Goal: Information Seeking & Learning: Learn about a topic

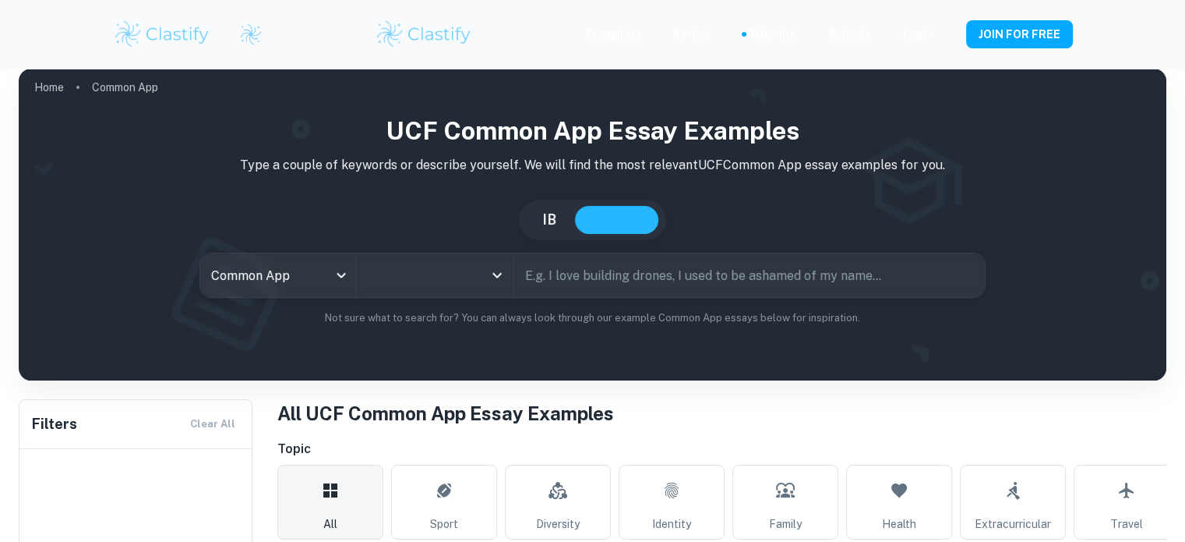
type input "UCF"
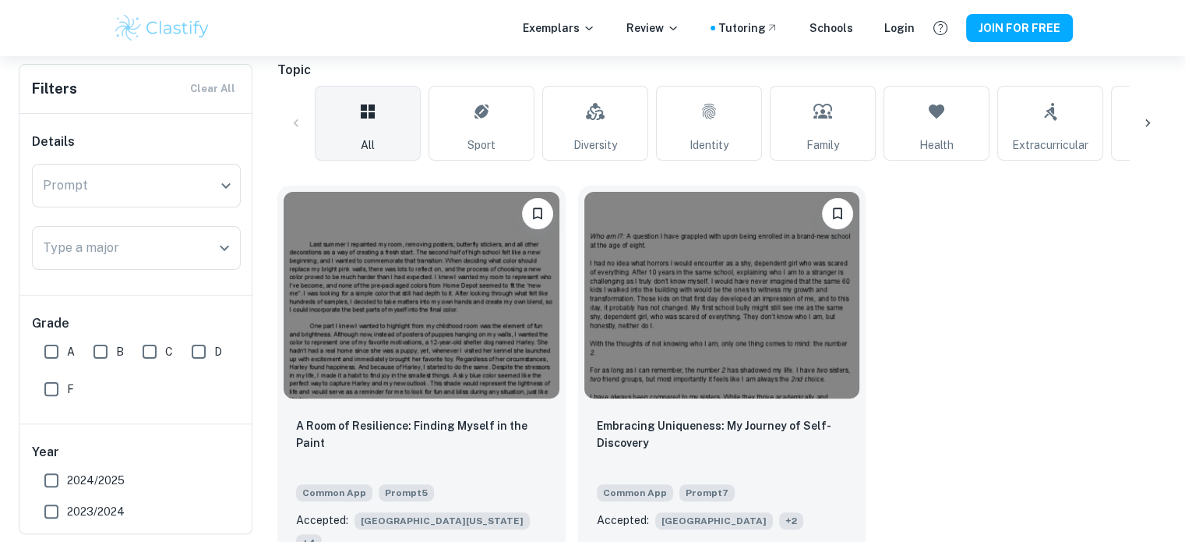
scroll to position [349, 0]
click at [729, 107] on link "Identity" at bounding box center [709, 123] width 106 height 75
type input "Identity"
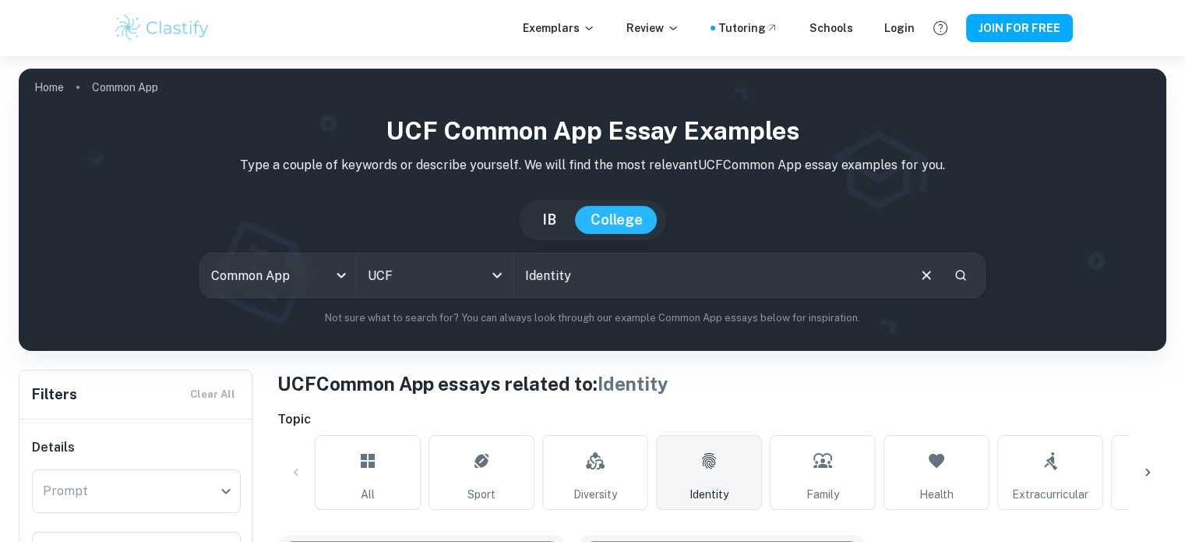
scroll to position [349, 0]
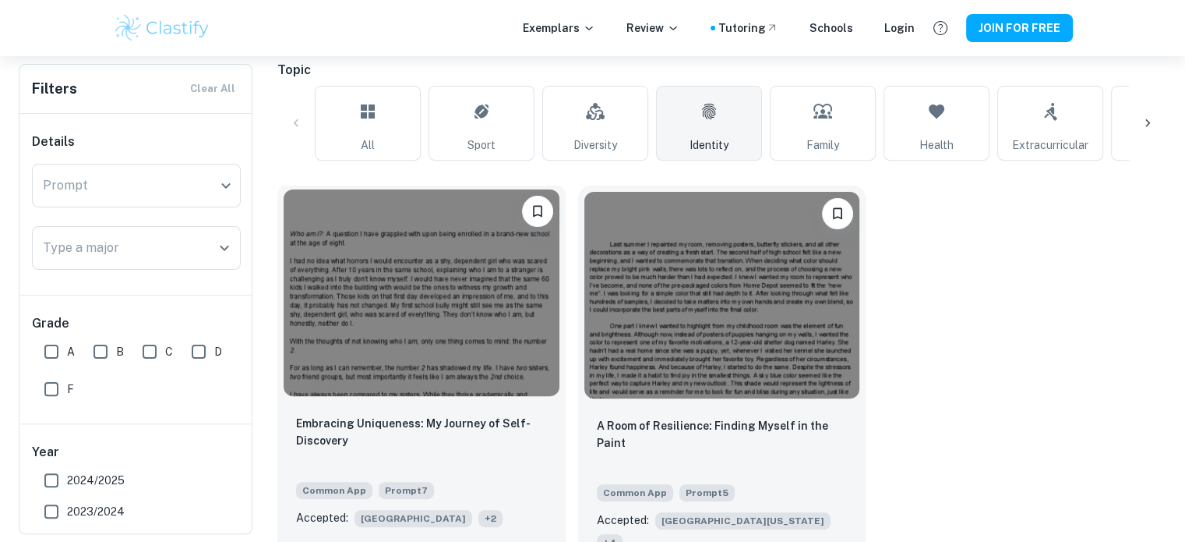
click at [418, 387] on img at bounding box center [422, 292] width 276 height 206
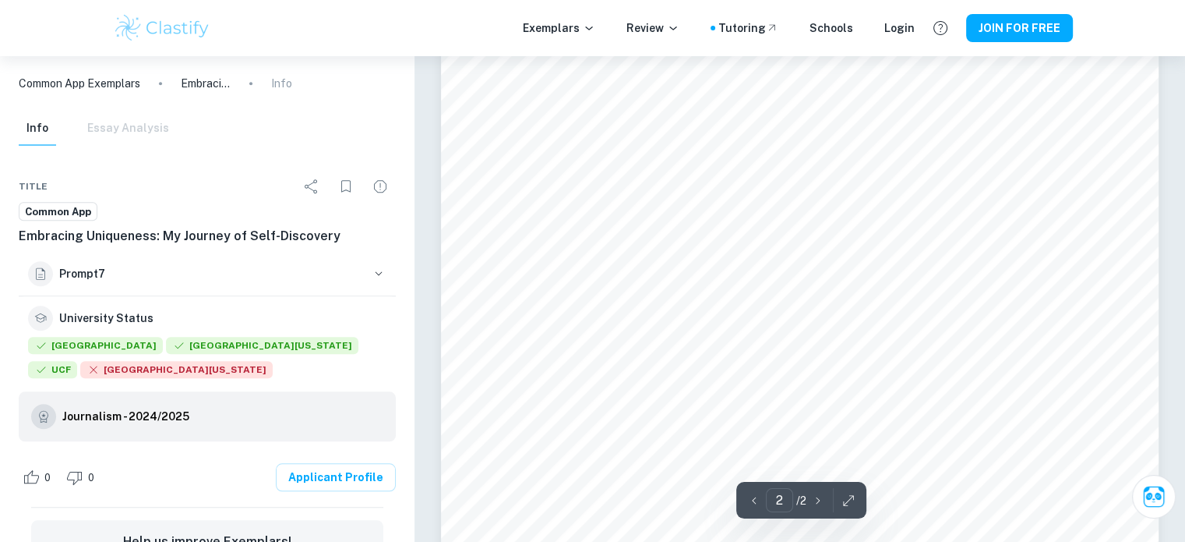
scroll to position [1403, 0]
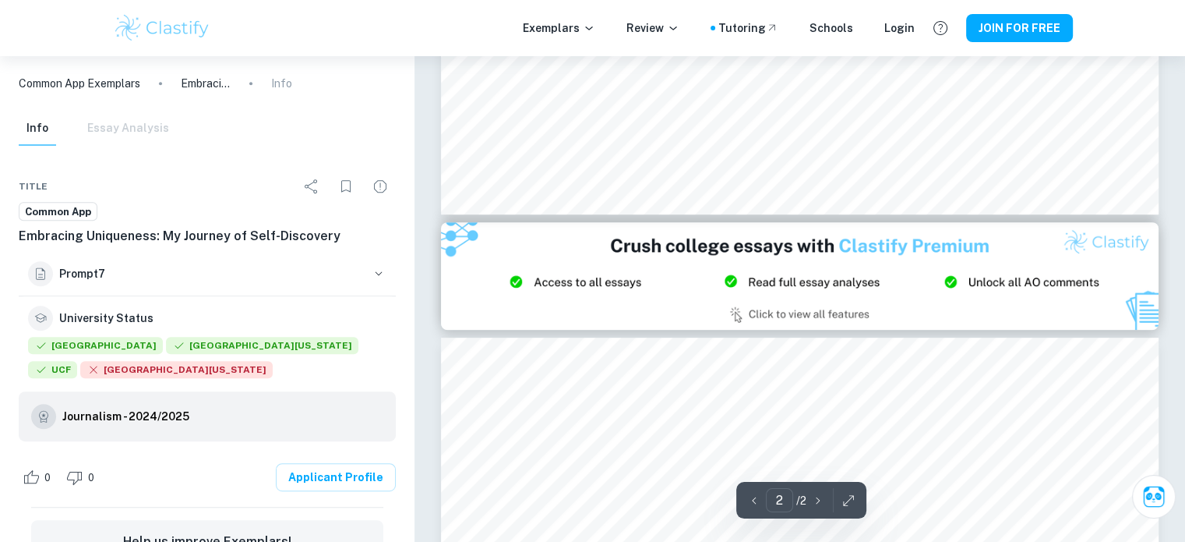
type input "1"
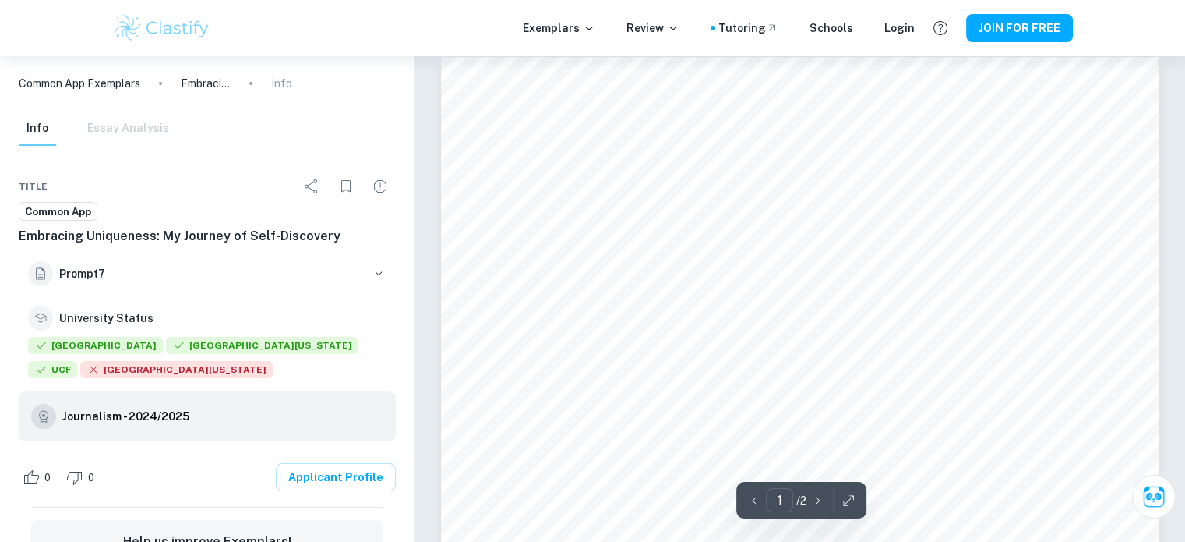
scroll to position [0, 0]
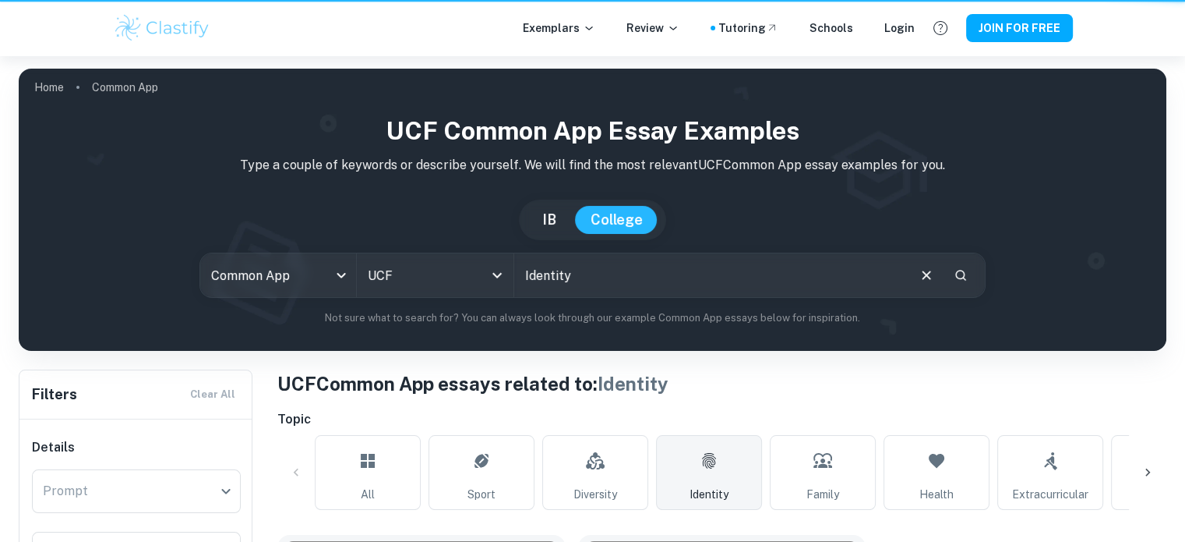
scroll to position [349, 0]
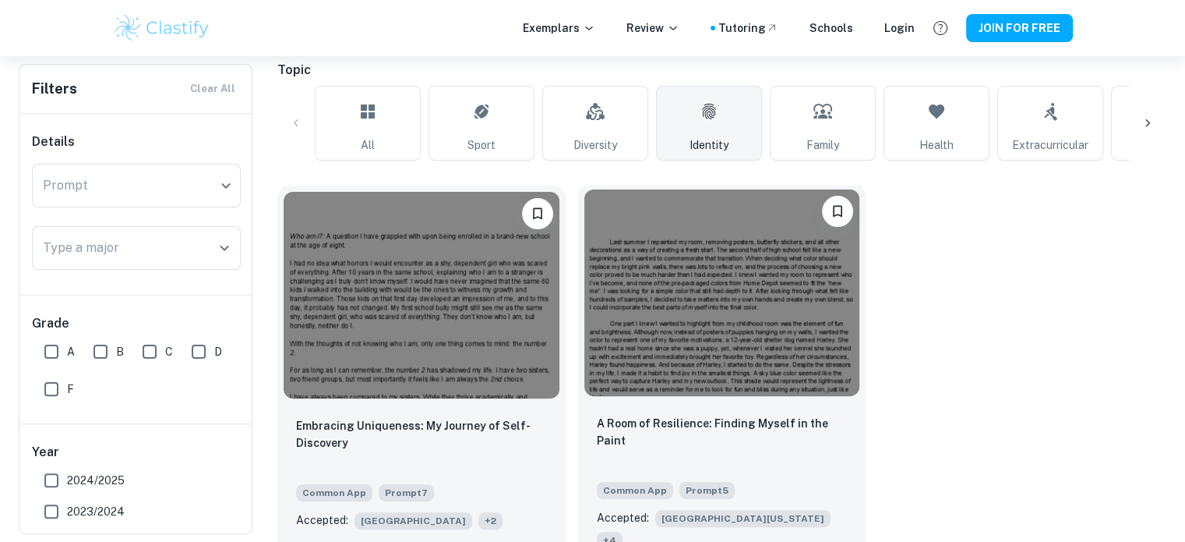
click at [735, 365] on img at bounding box center [722, 292] width 276 height 206
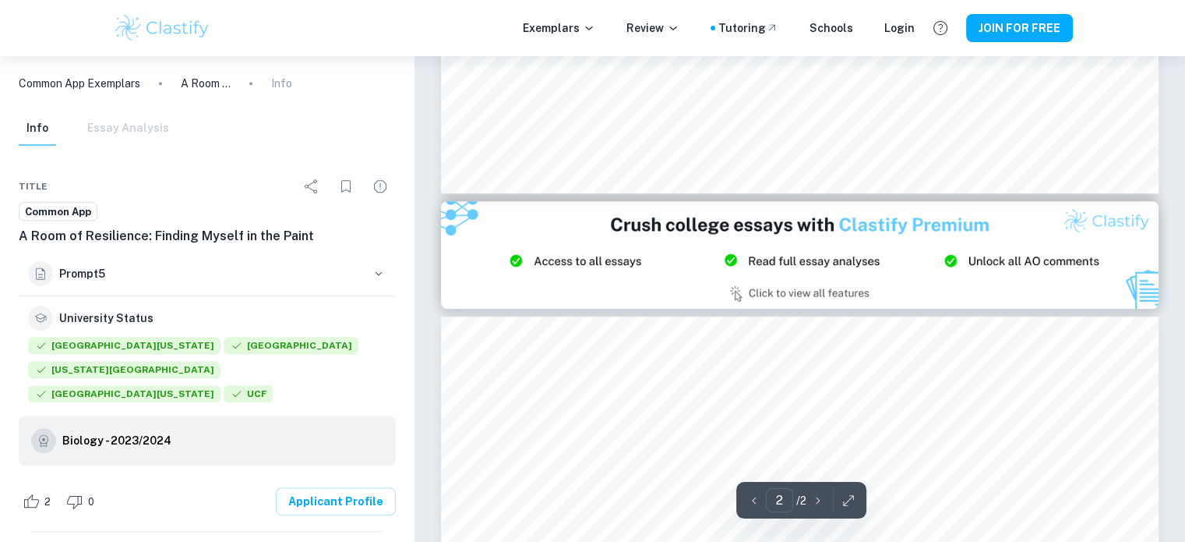
scroll to position [1013, 0]
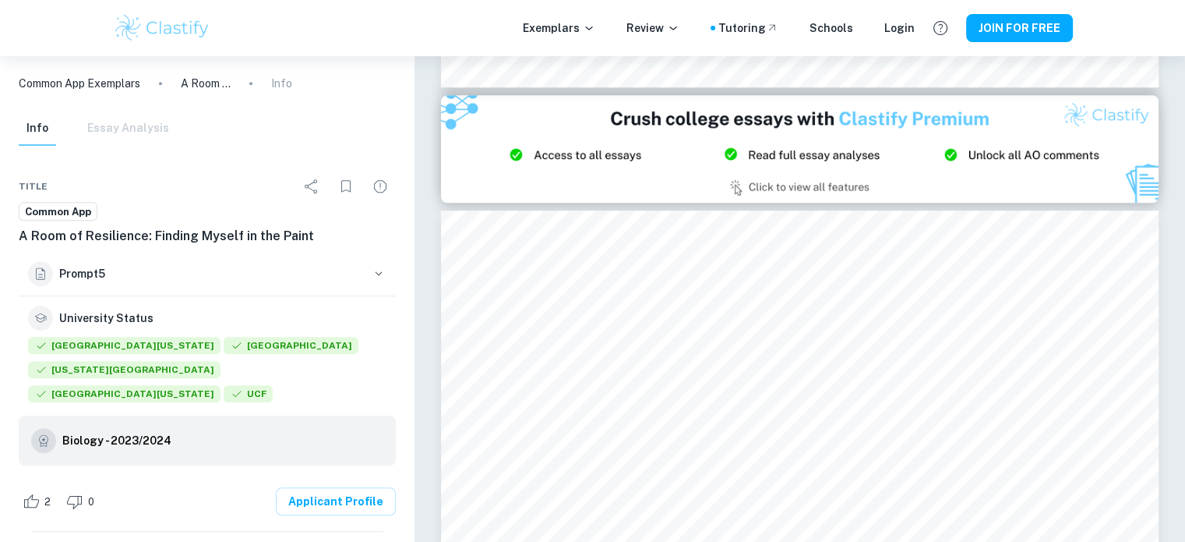
type input "1"
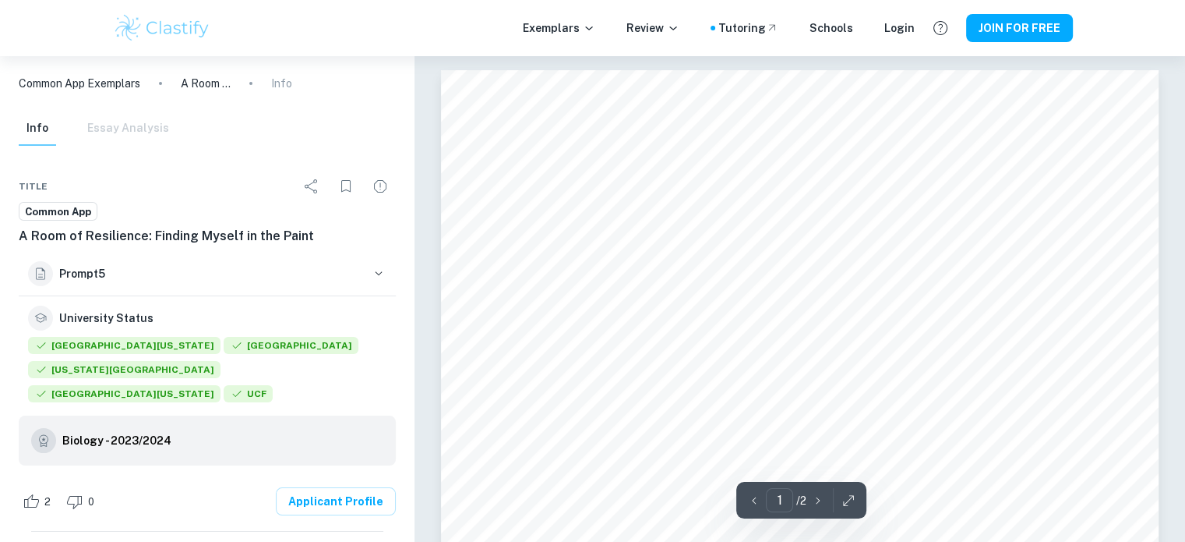
scroll to position [0, 0]
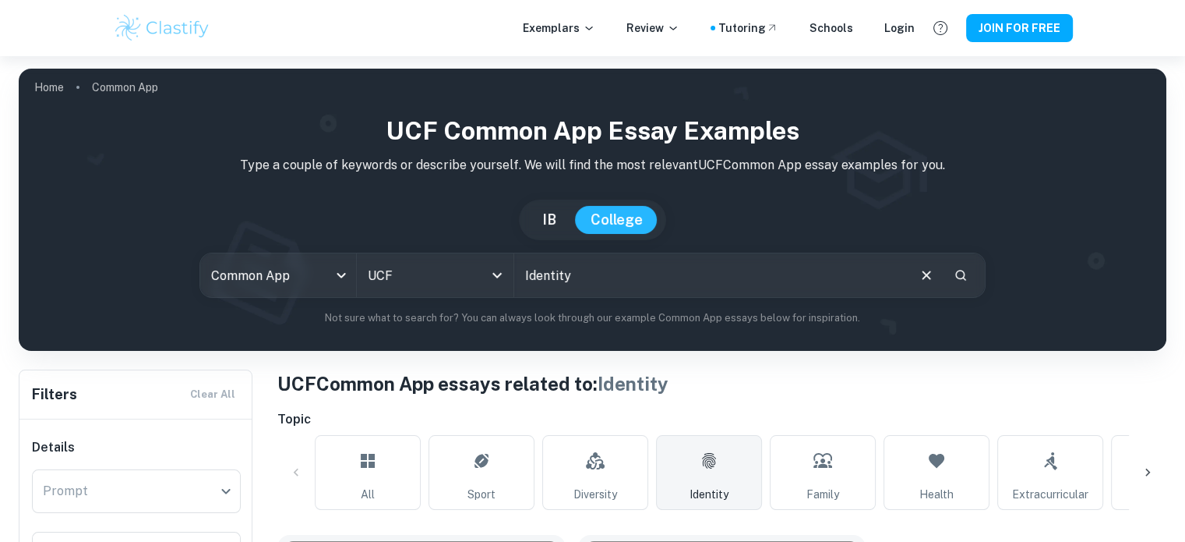
scroll to position [349, 0]
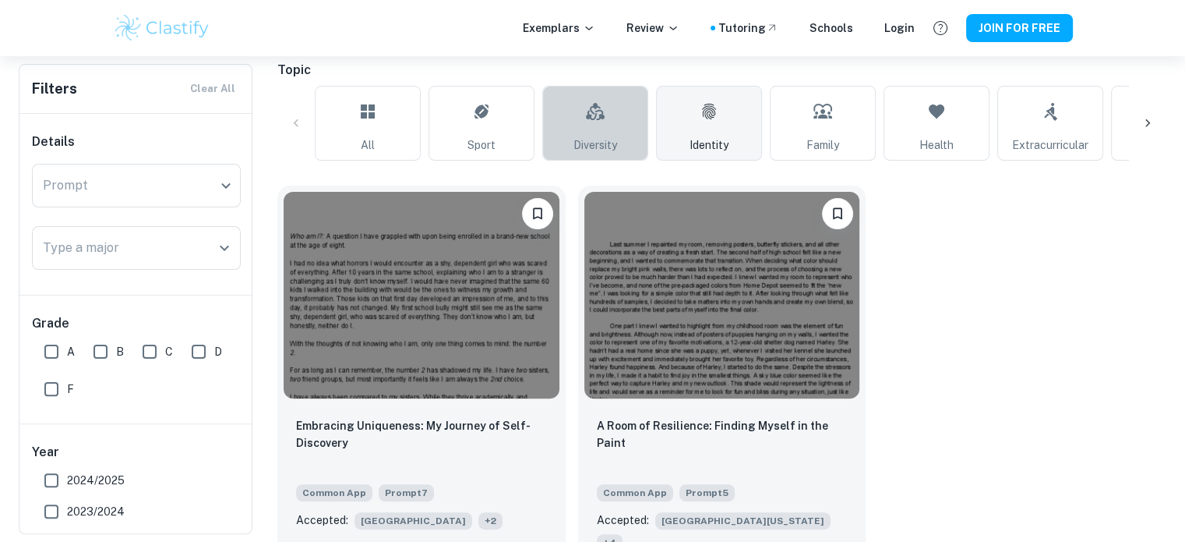
drag, startPoint x: 567, startPoint y: 124, endPoint x: 520, endPoint y: 122, distance: 47.6
click at [567, 124] on link "Diversity" at bounding box center [595, 123] width 106 height 75
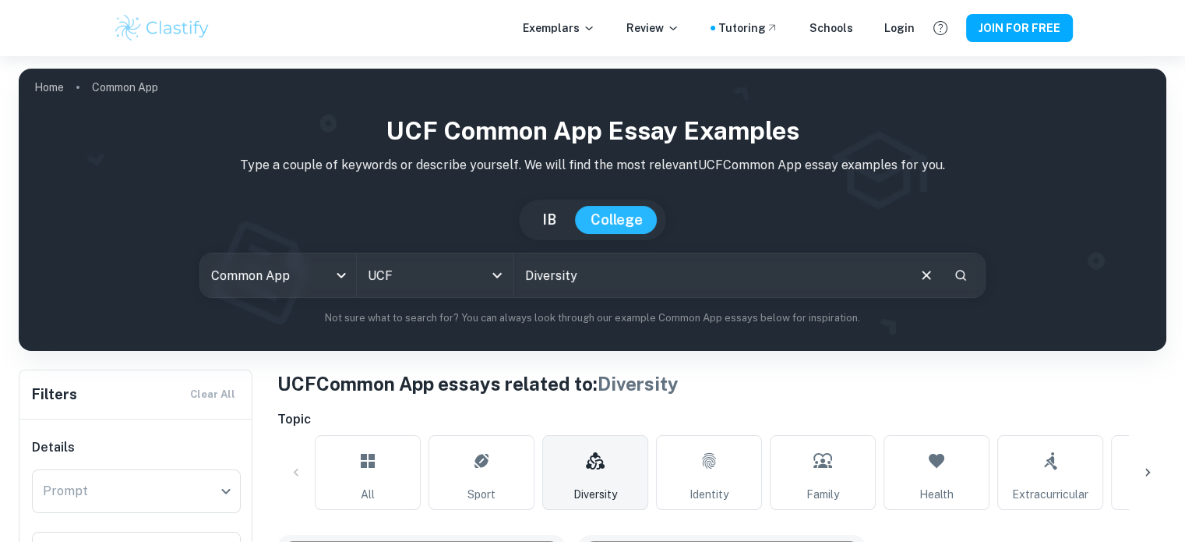
scroll to position [312, 0]
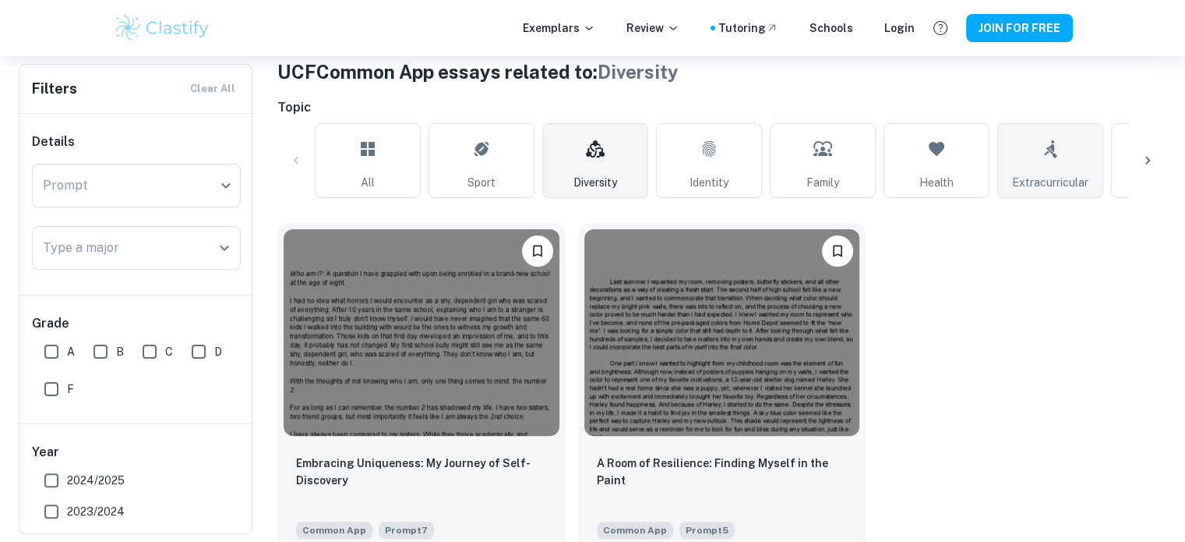
click at [1078, 152] on link "Extracurricular" at bounding box center [1050, 160] width 106 height 75
type input "Extracurricular"
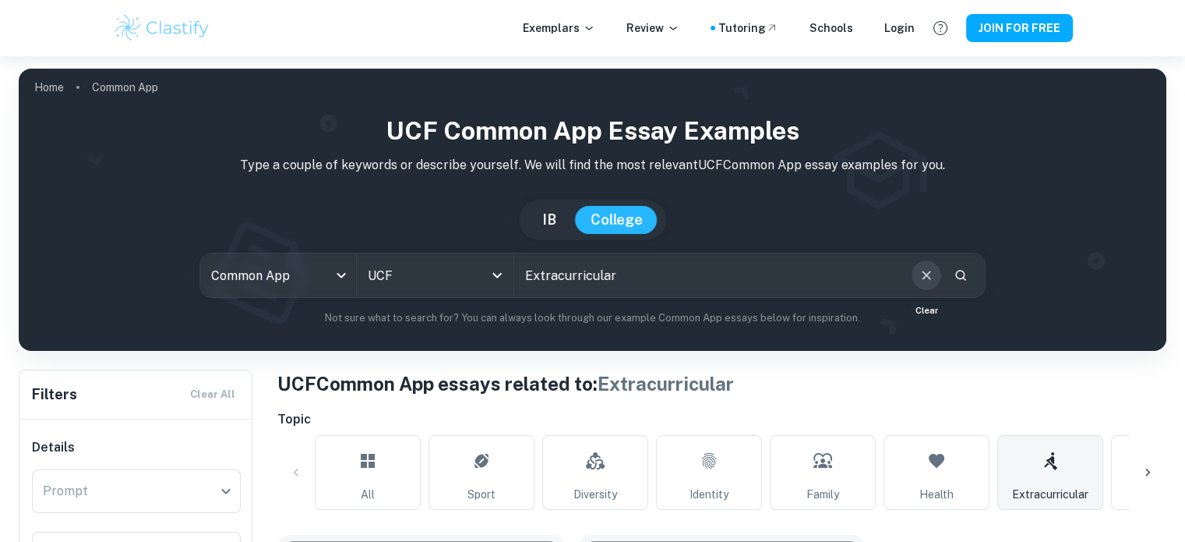
drag, startPoint x: 922, startPoint y: 277, endPoint x: 445, endPoint y: 271, distance: 476.9
click at [922, 277] on icon "Clear" at bounding box center [926, 274] width 17 height 17
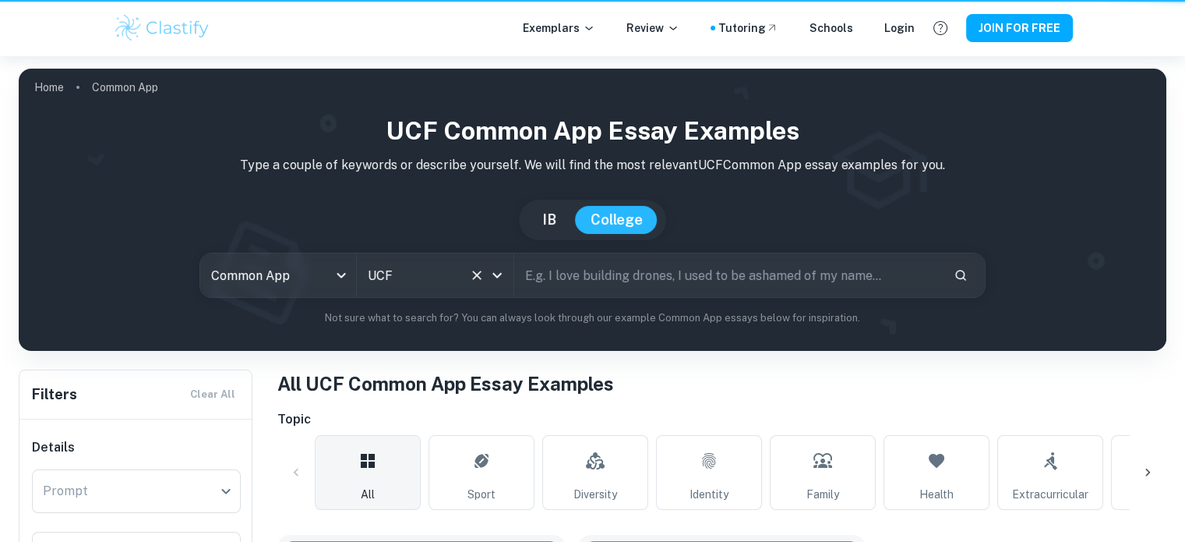
click at [485, 273] on button "Clear" at bounding box center [477, 275] width 22 height 22
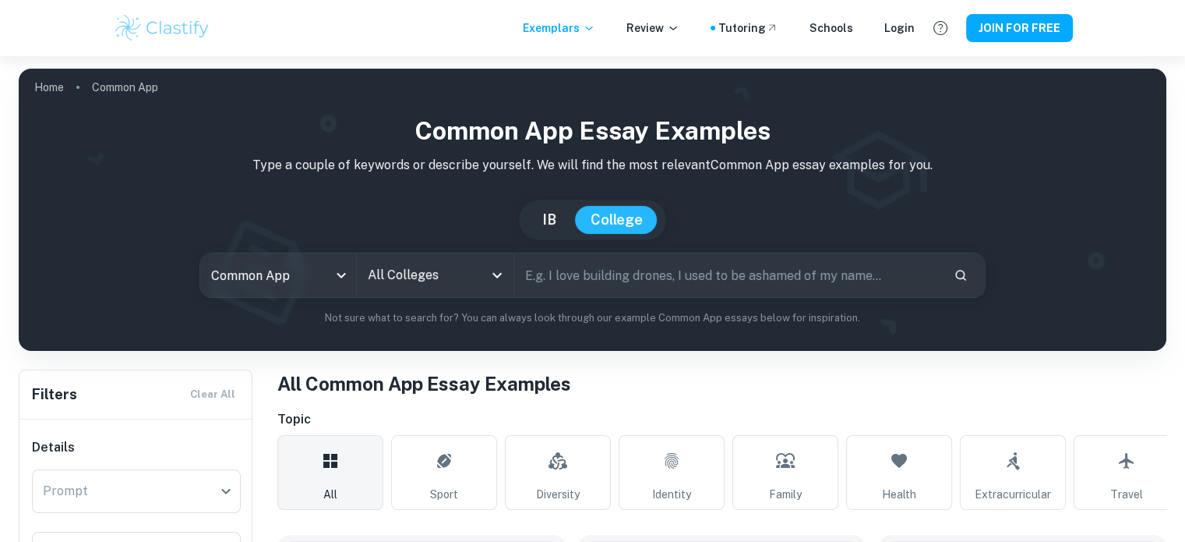
click at [430, 277] on input "All Colleges" at bounding box center [423, 275] width 118 height 30
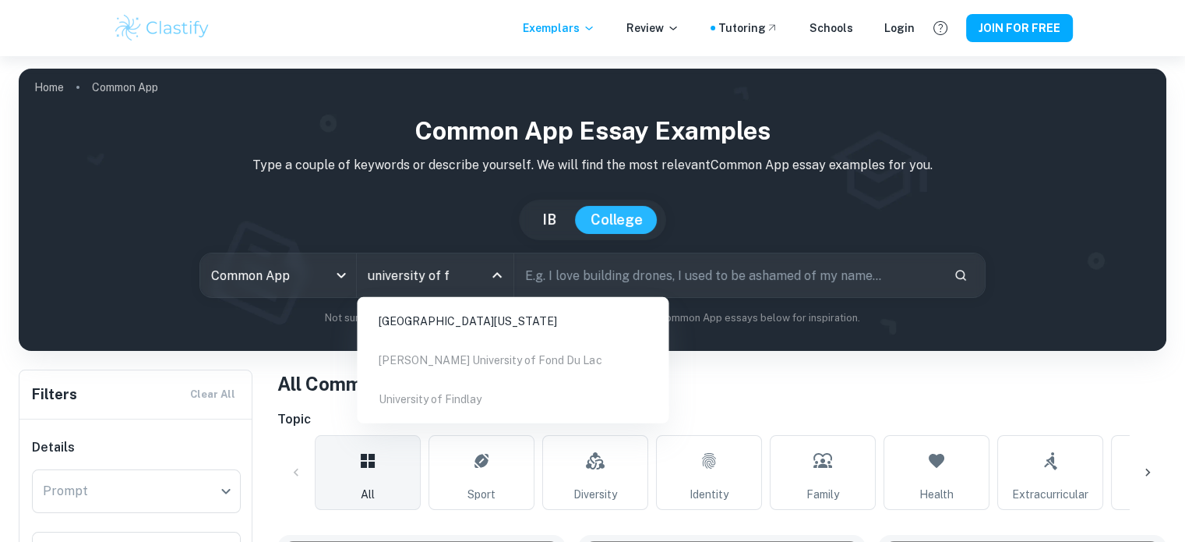
click at [457, 315] on li "[GEOGRAPHIC_DATA][US_STATE]" at bounding box center [512, 321] width 299 height 36
type input "university of f"
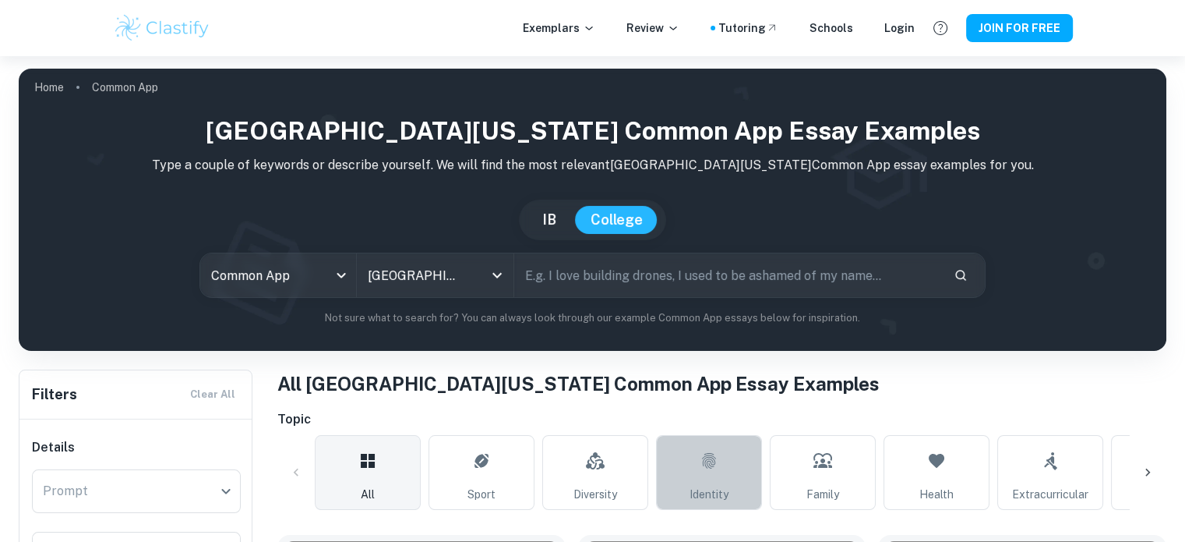
click at [689, 462] on link "Identity" at bounding box center [709, 472] width 106 height 75
type input "Identity"
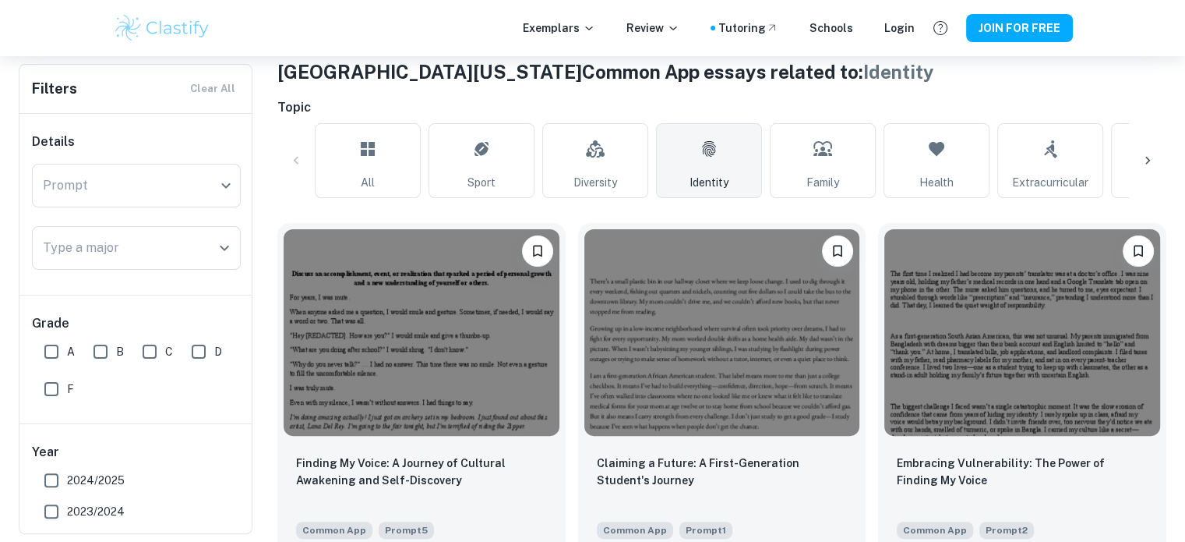
scroll to position [468, 0]
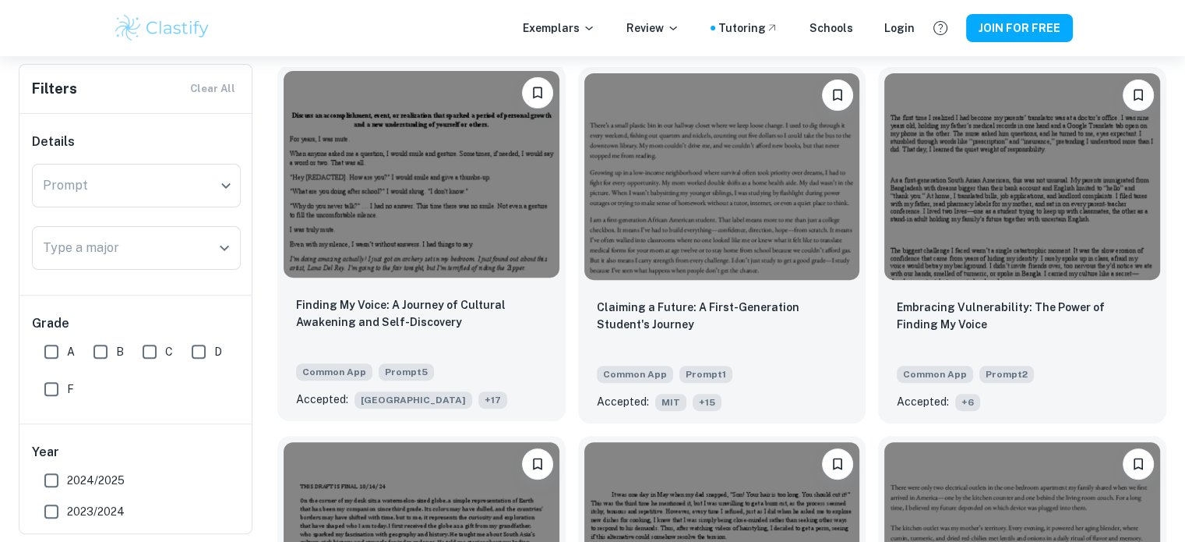
click at [431, 248] on img at bounding box center [422, 174] width 276 height 206
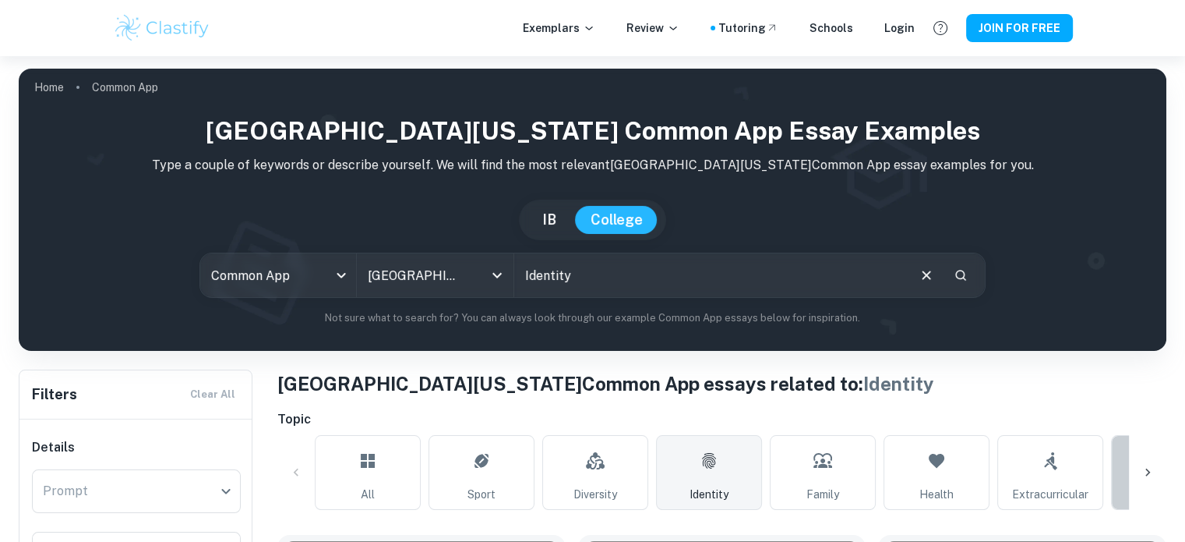
click at [1128, 470] on link "Travel" at bounding box center [1164, 472] width 106 height 75
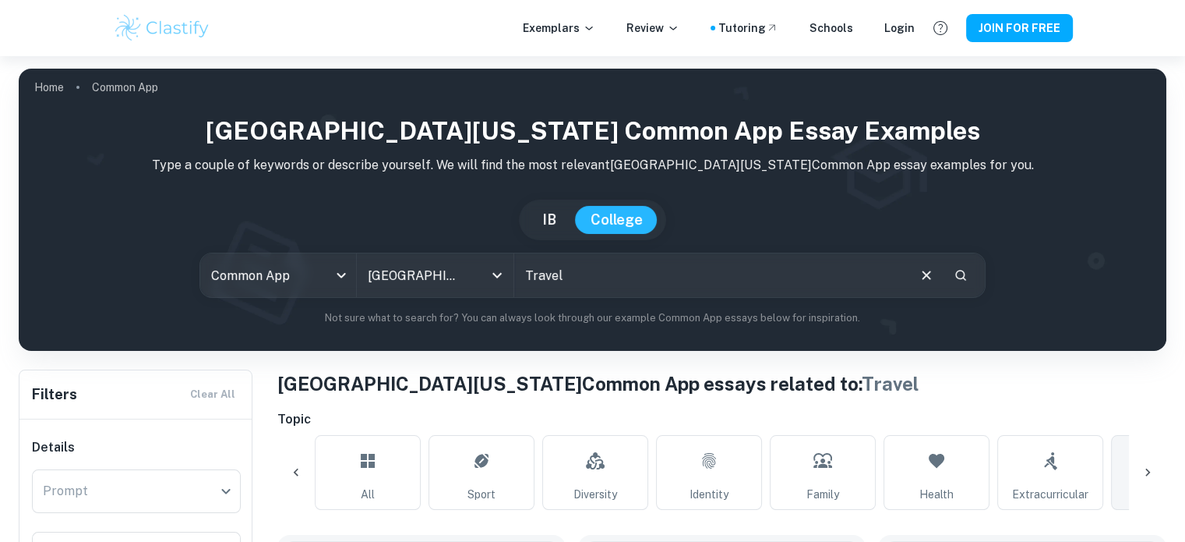
scroll to position [0, 87]
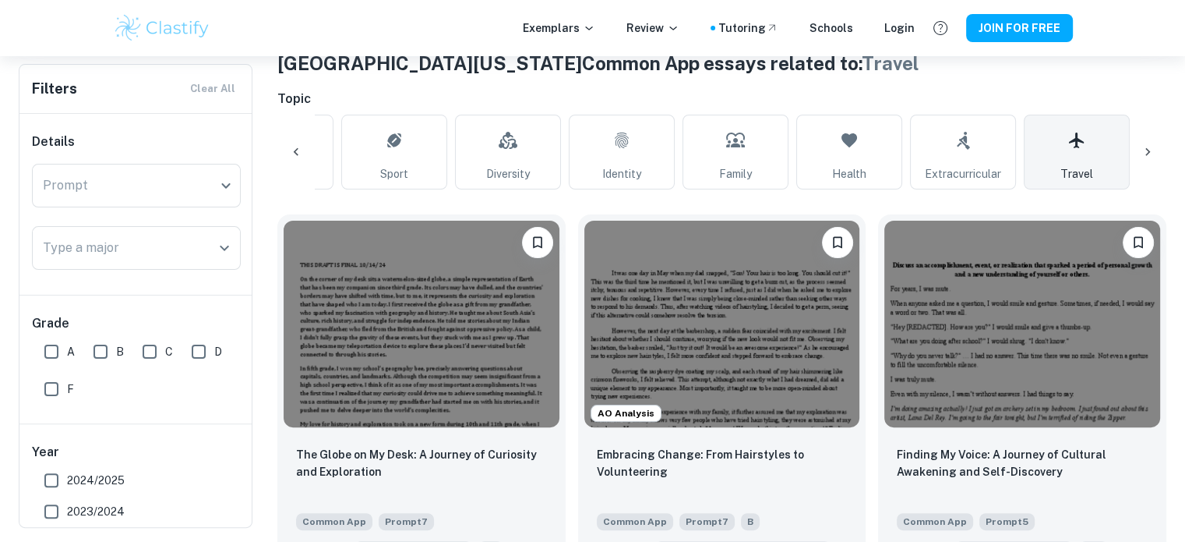
scroll to position [156, 0]
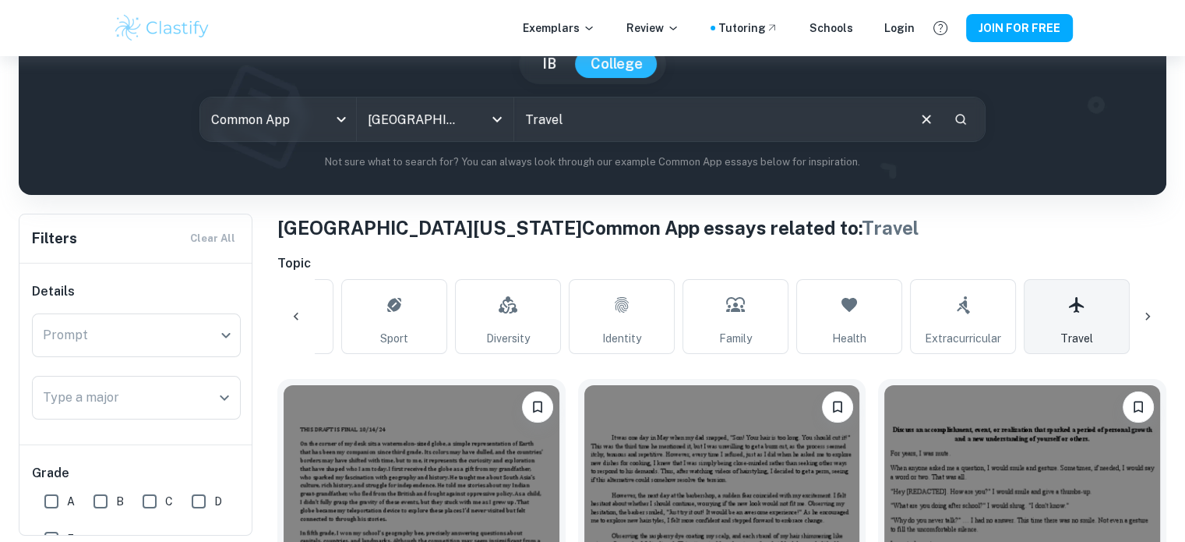
click at [1148, 312] on icon at bounding box center [1148, 317] width 16 height 16
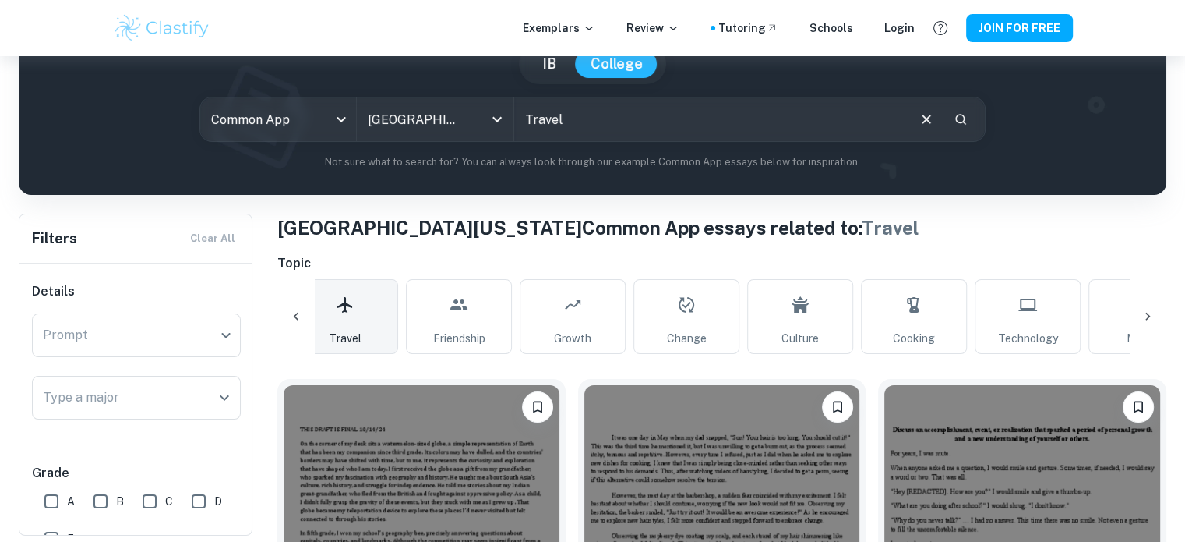
scroll to position [0, 819]
click at [1148, 312] on icon at bounding box center [1148, 317] width 16 height 16
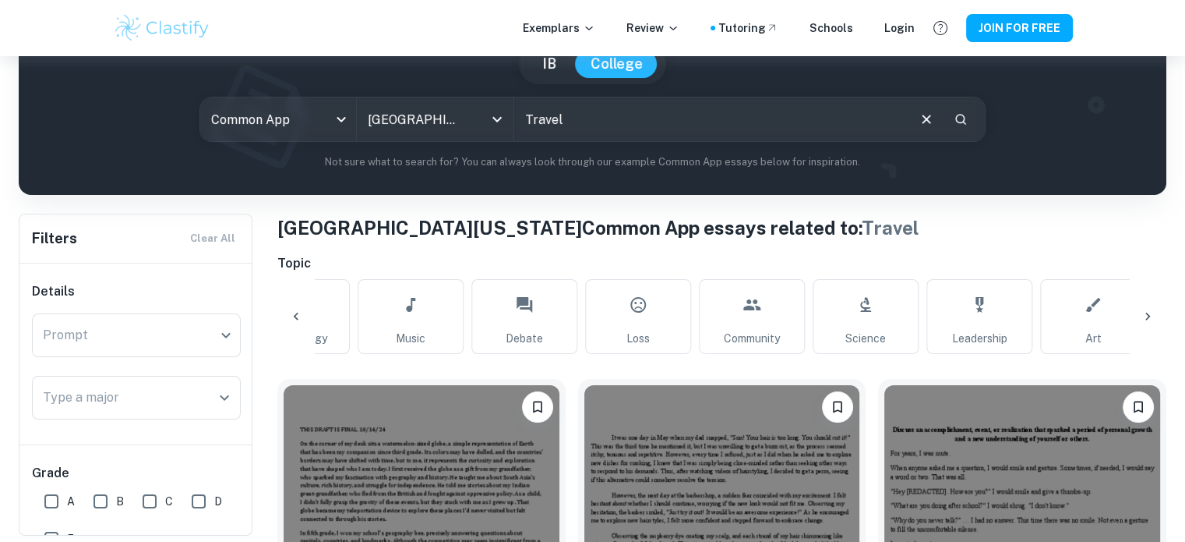
click at [1148, 312] on icon at bounding box center [1148, 317] width 16 height 16
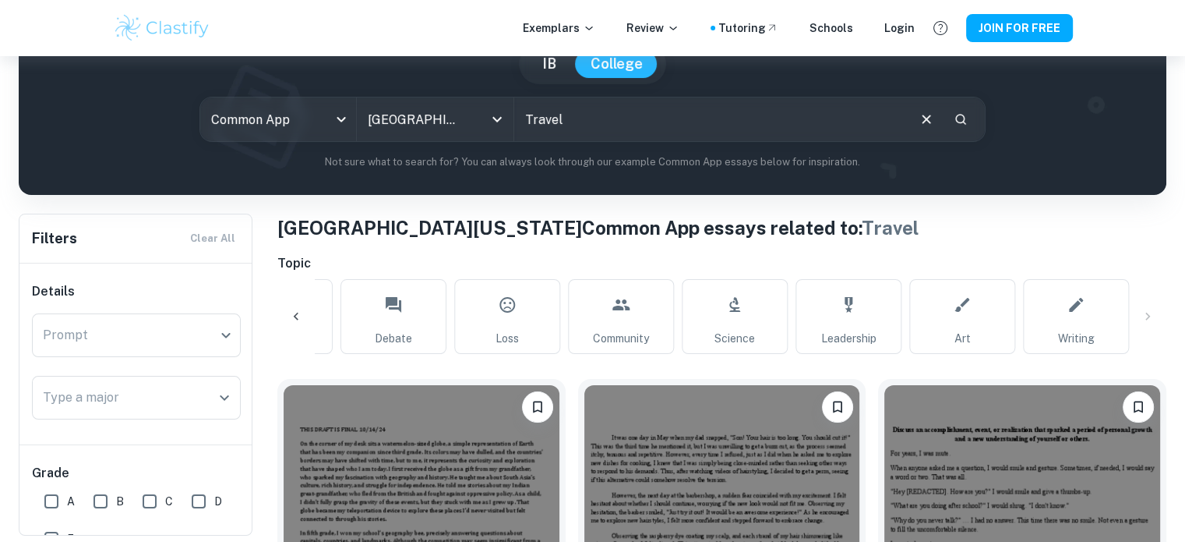
click at [299, 317] on icon at bounding box center [296, 317] width 16 height 16
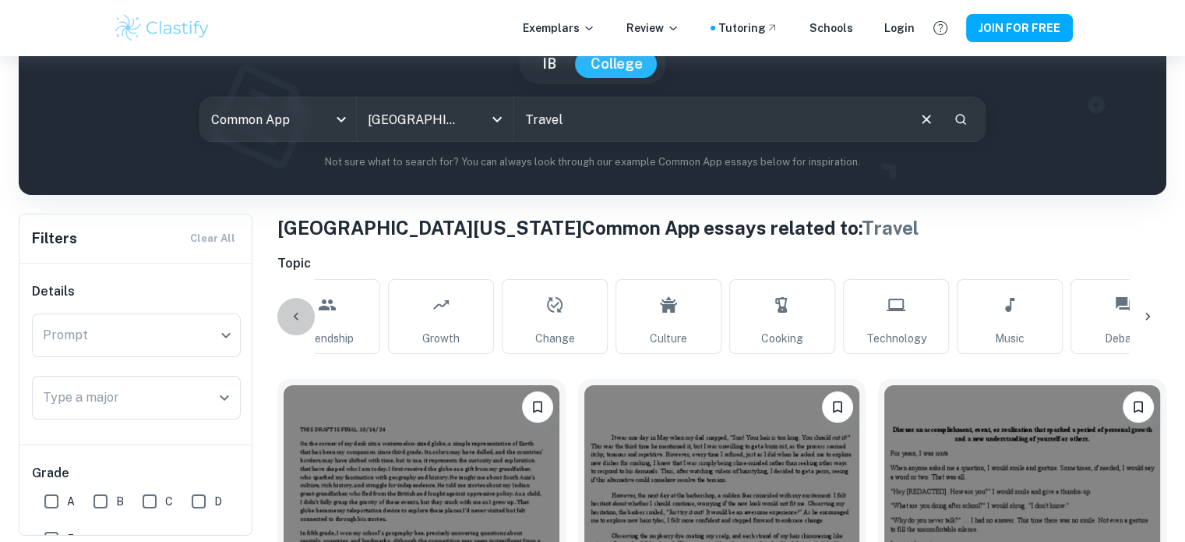
click at [299, 317] on icon at bounding box center [296, 317] width 16 height 16
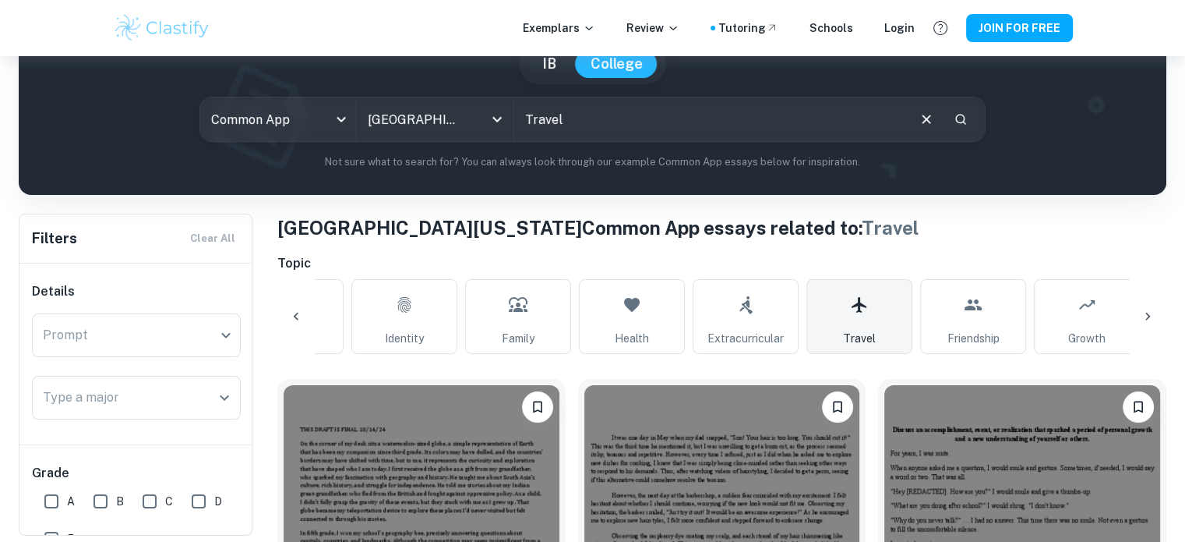
scroll to position [0, 220]
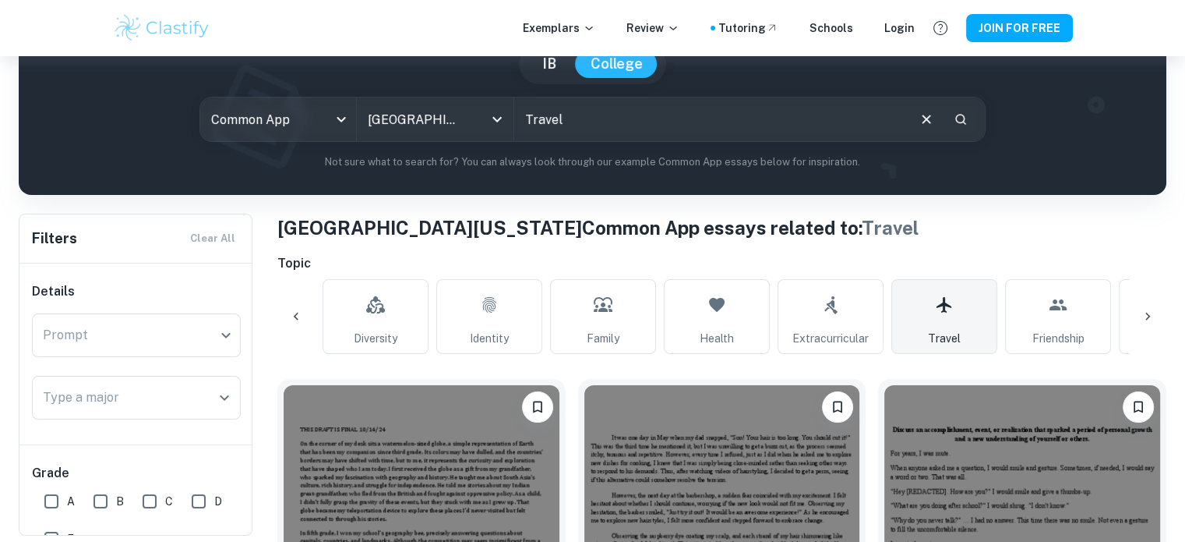
click at [1144, 311] on icon at bounding box center [1148, 317] width 16 height 16
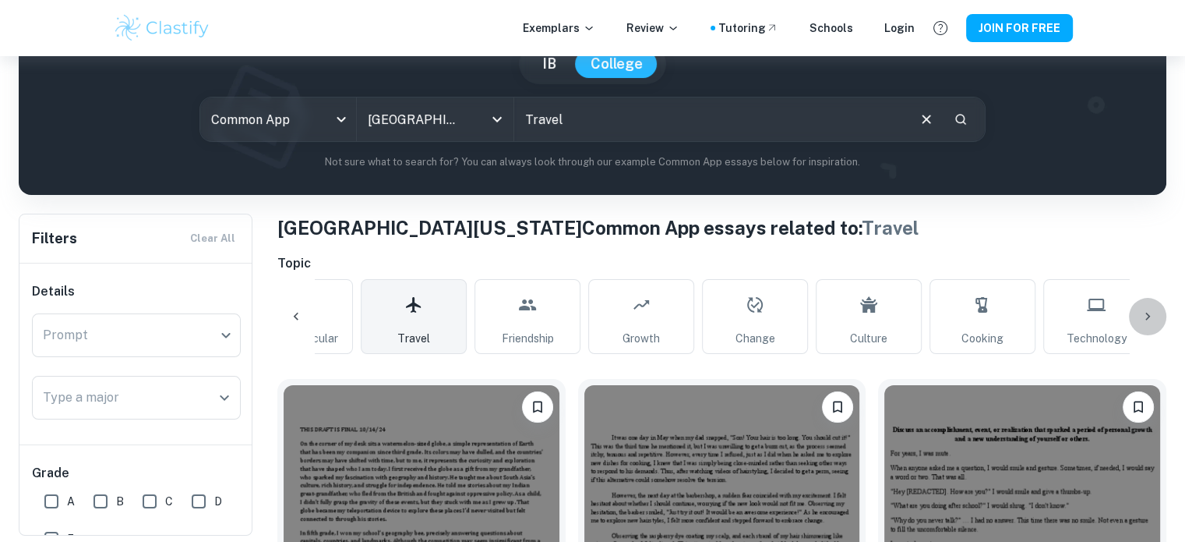
click at [1144, 311] on icon at bounding box center [1148, 317] width 16 height 16
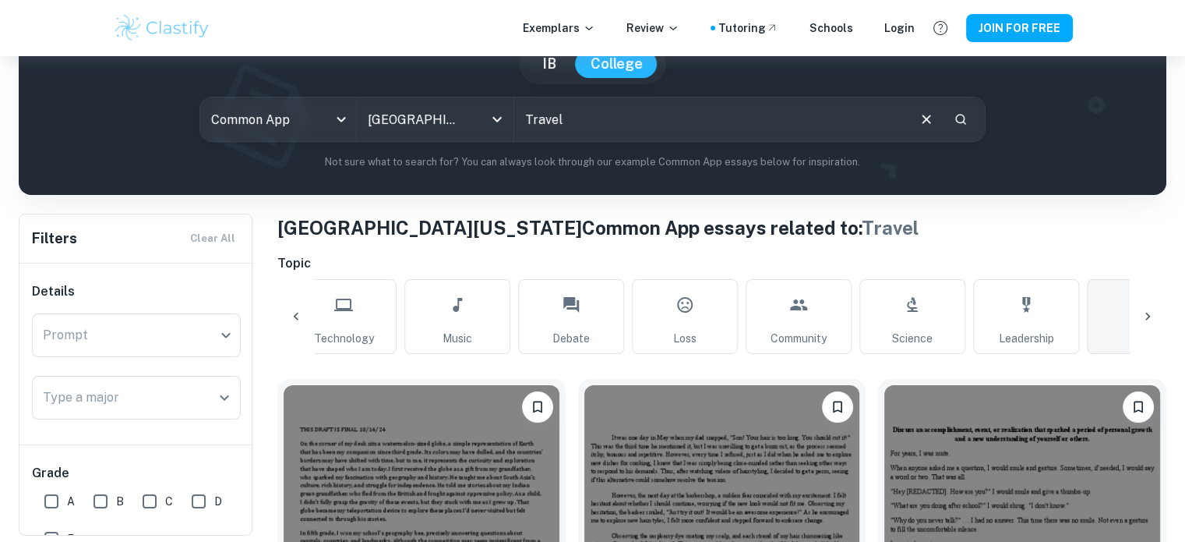
scroll to position [0, 1552]
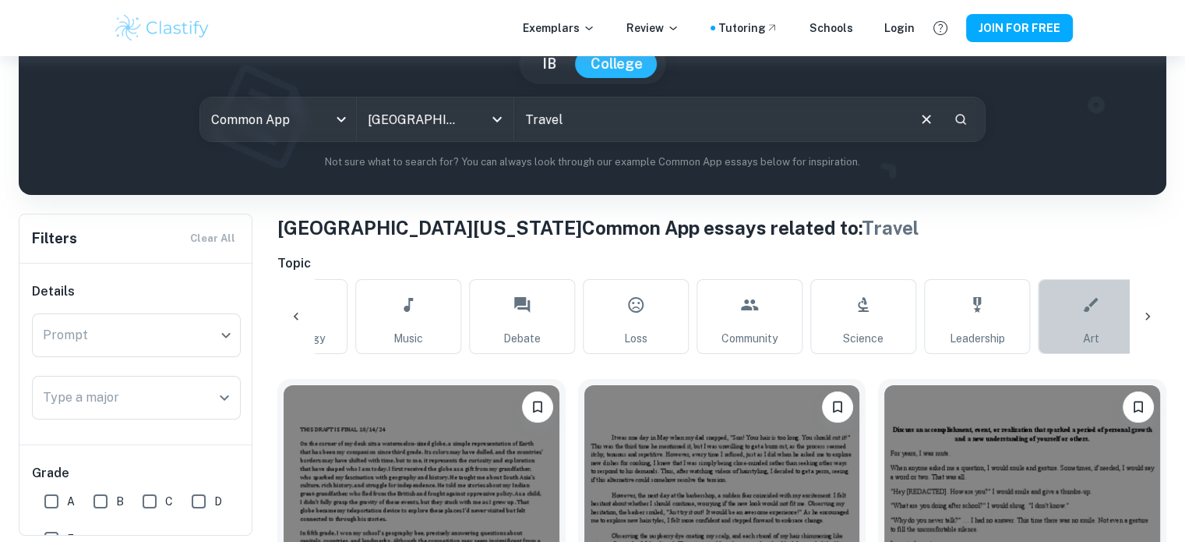
click at [1066, 321] on link "Art" at bounding box center [1091, 316] width 106 height 75
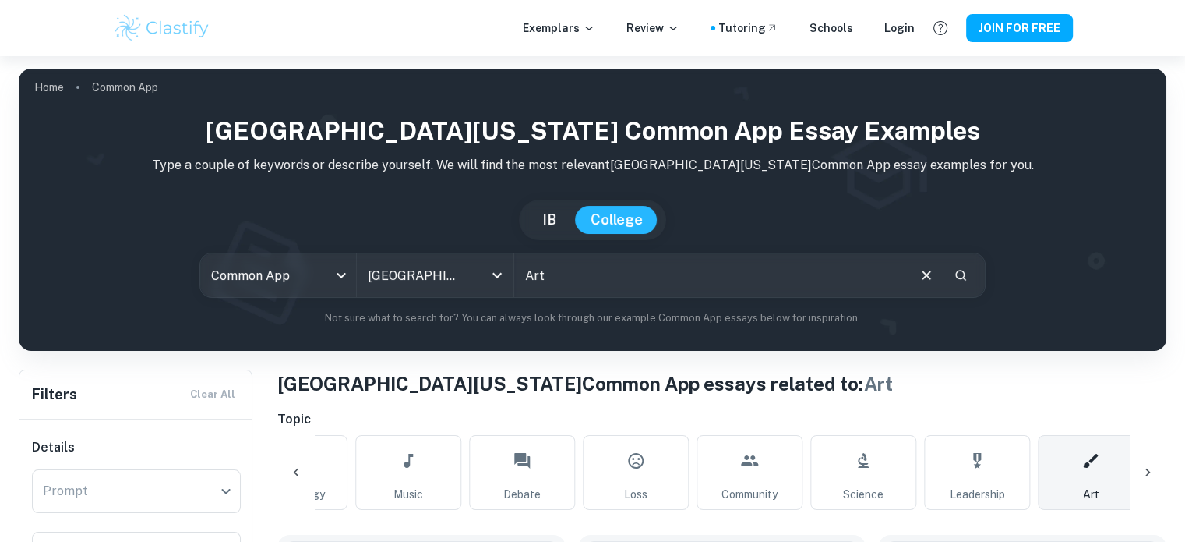
scroll to position [0, 1567]
click at [1144, 474] on icon at bounding box center [1148, 472] width 16 height 16
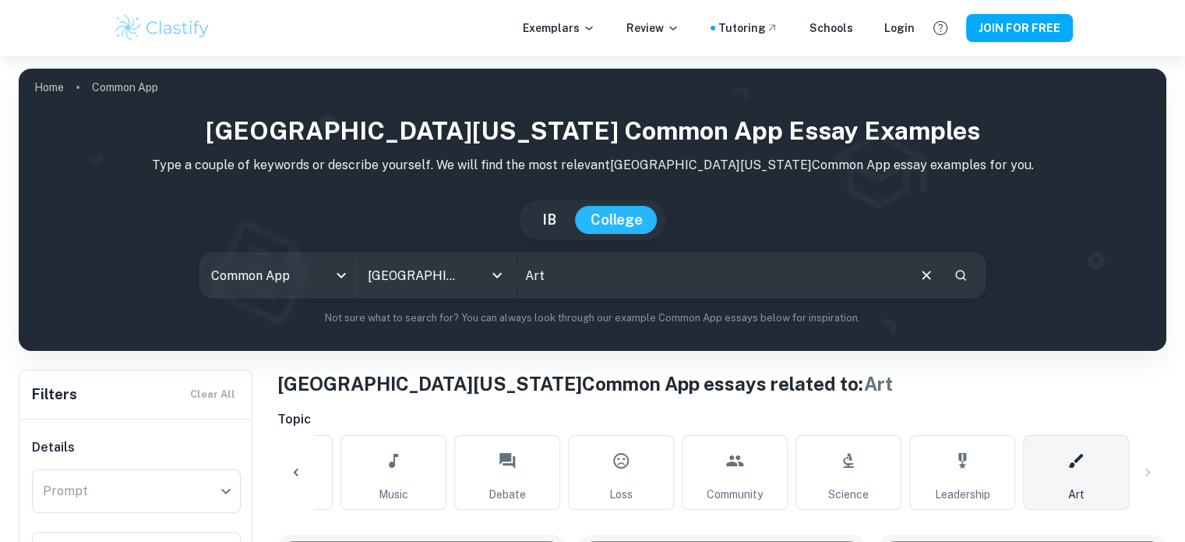
scroll to position [0, 1681]
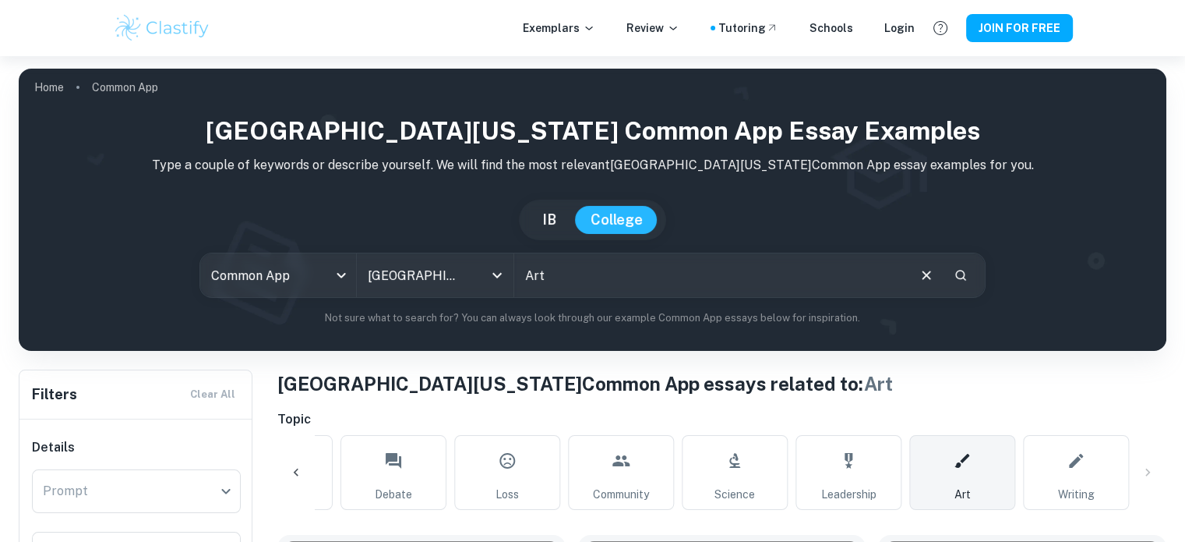
click at [1148, 471] on div "All Sport Diversity Identity Family Health Extracurricular Travel Friendship Gr…" at bounding box center [721, 472] width 889 height 75
click at [1075, 471] on icon at bounding box center [1076, 460] width 19 height 37
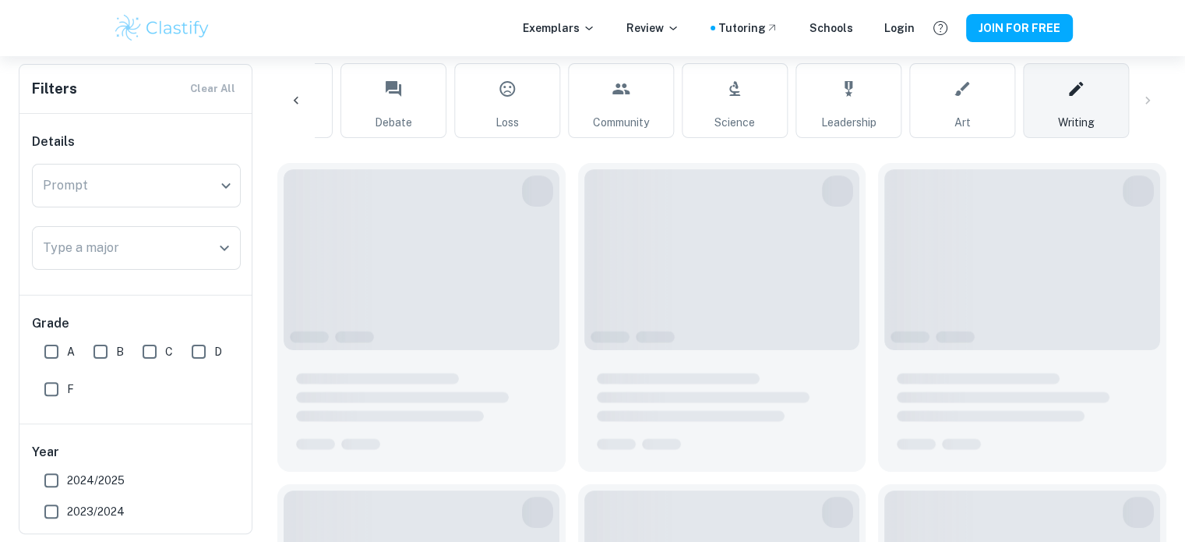
scroll to position [390, 0]
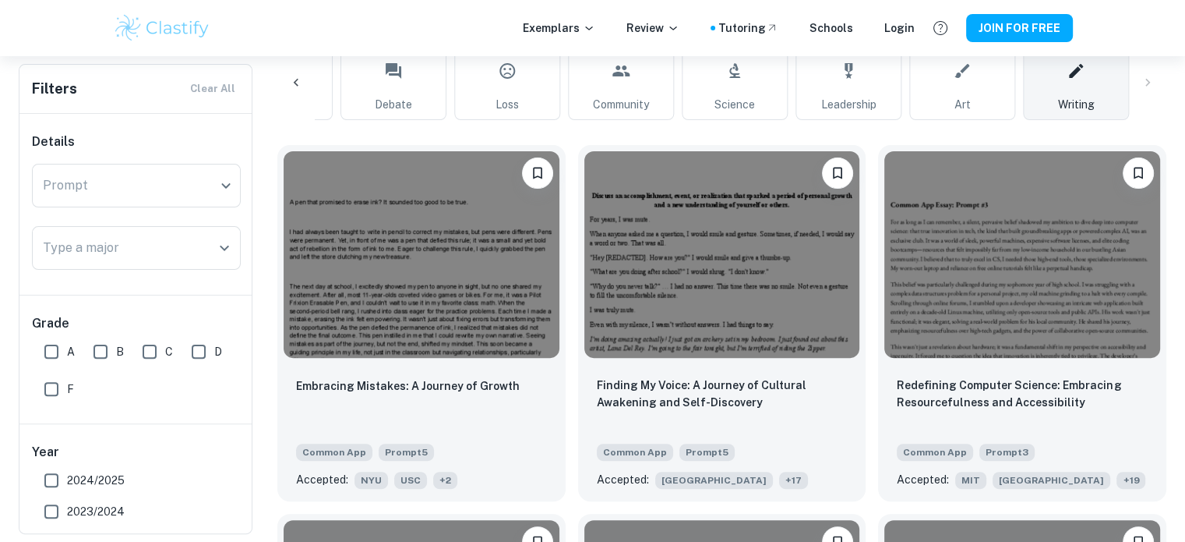
click at [293, 86] on icon at bounding box center [296, 83] width 16 height 16
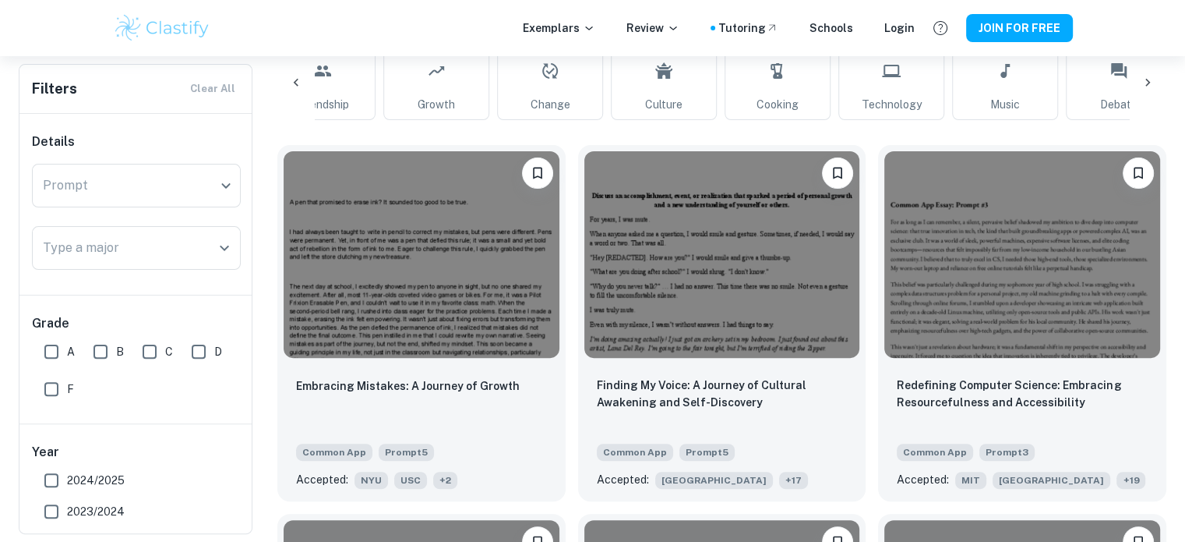
click at [293, 86] on icon at bounding box center [296, 83] width 16 height 16
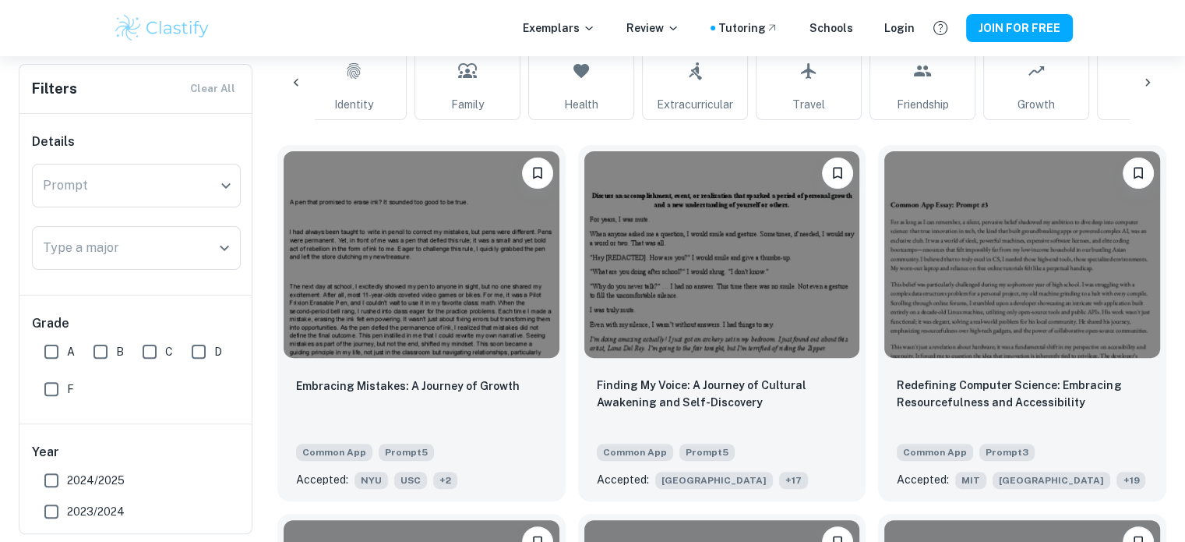
click at [293, 86] on icon at bounding box center [296, 83] width 16 height 16
click at [293, 86] on div "All Sport Diversity Identity Family Health Extracurricular Travel Friendship Gr…" at bounding box center [721, 82] width 889 height 75
click at [1063, 87] on link "Extracurricular" at bounding box center [1050, 82] width 106 height 75
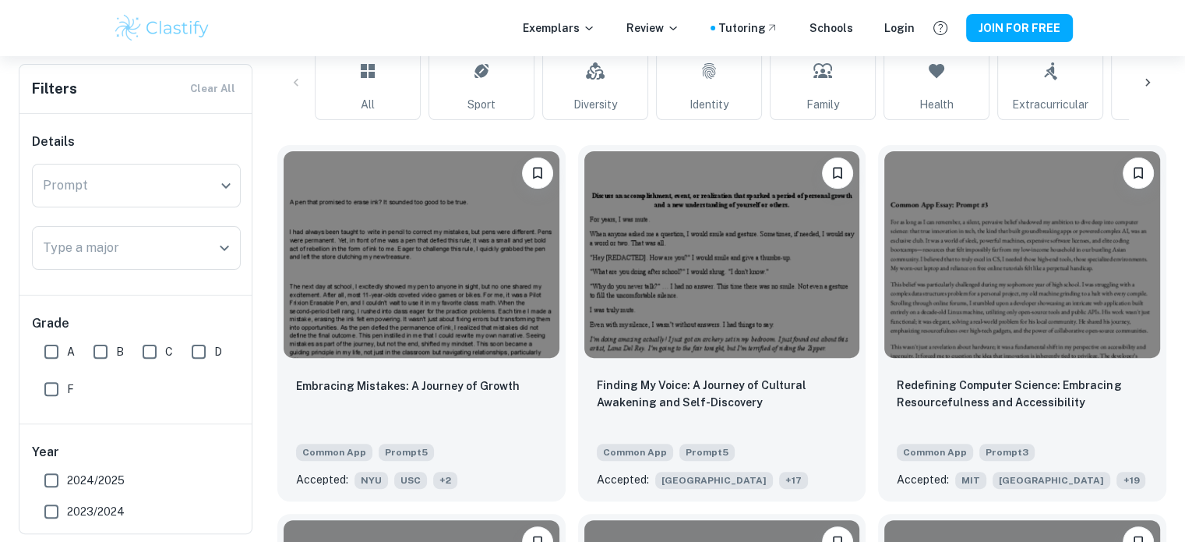
type input "Extracurricular"
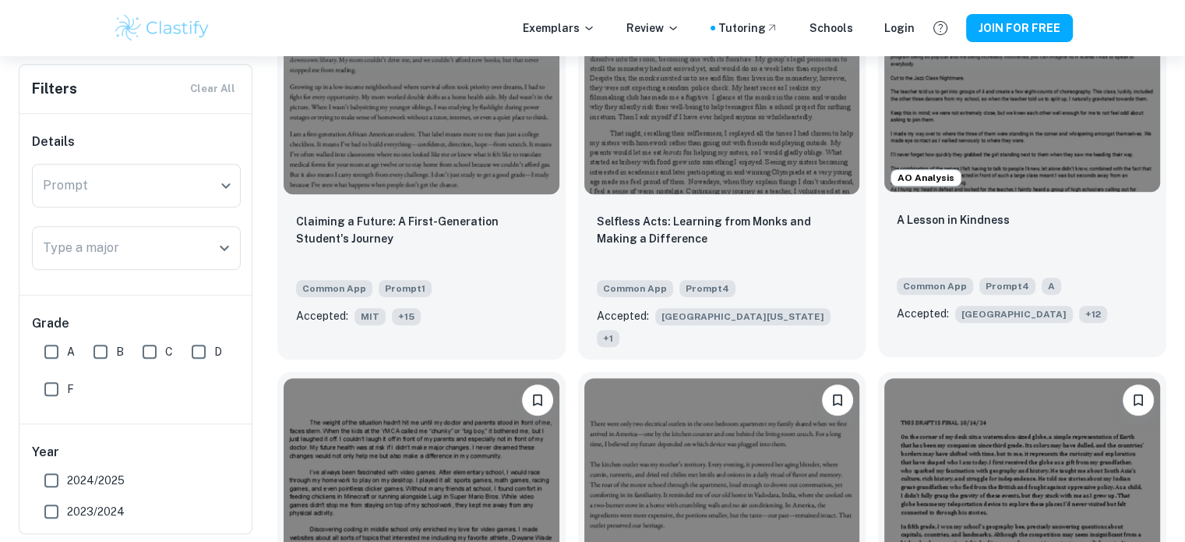
scroll to position [935, 0]
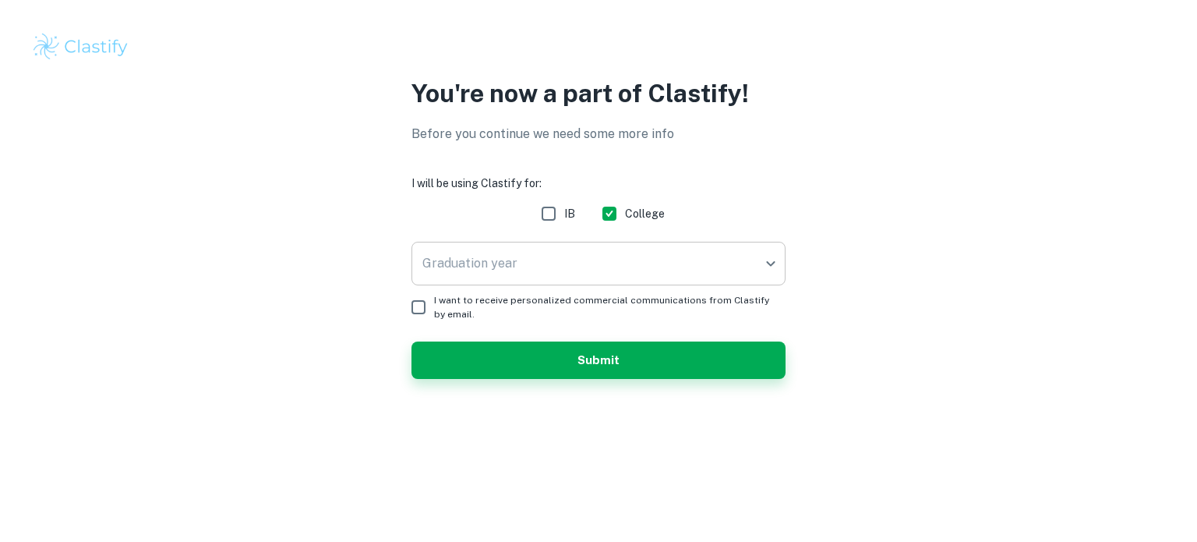
click at [591, 262] on body "You're now a part of Clastify! Before you continue we need some more info I wil…" at bounding box center [598, 271] width 1197 height 542
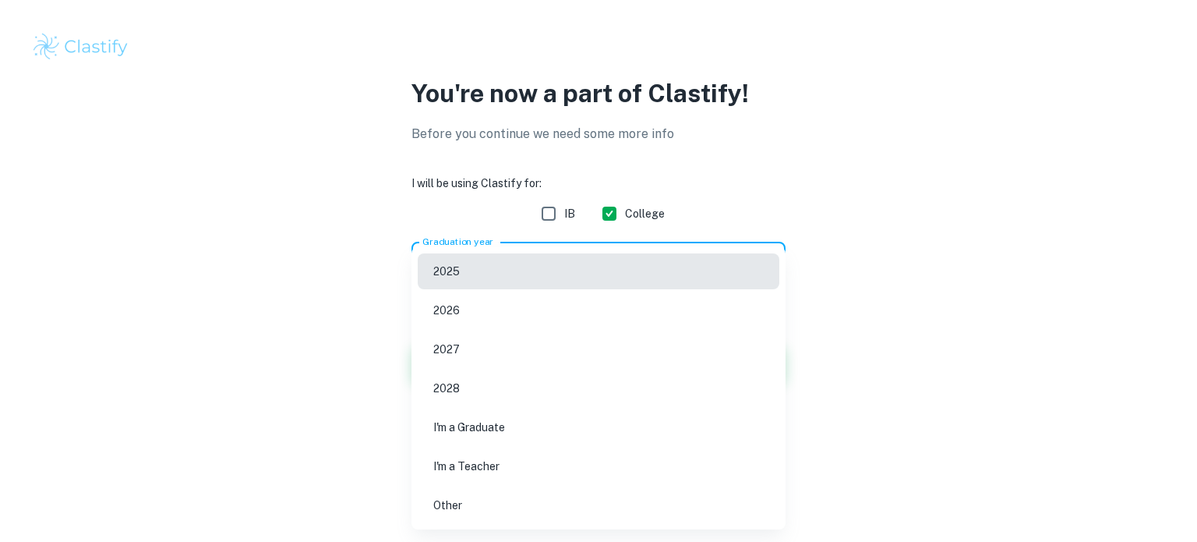
click at [460, 277] on li "2025" at bounding box center [599, 271] width 362 height 36
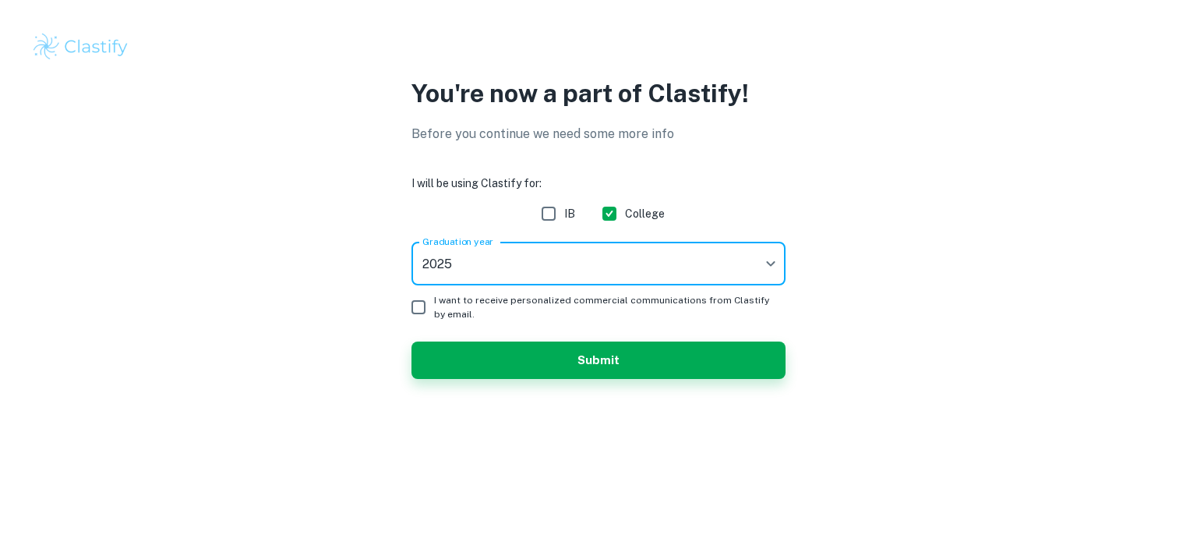
click at [464, 264] on body "You're now a part of Clastify! Before you continue we need some more info I wil…" at bounding box center [598, 271] width 1197 height 542
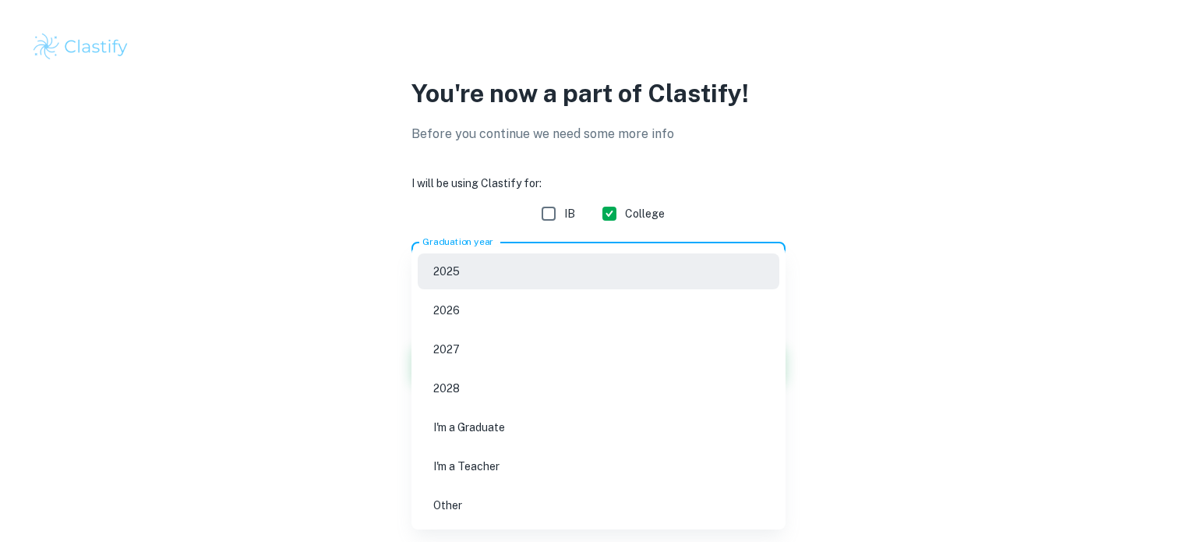
click at [482, 314] on li "2026" at bounding box center [599, 310] width 362 height 36
type input "2026"
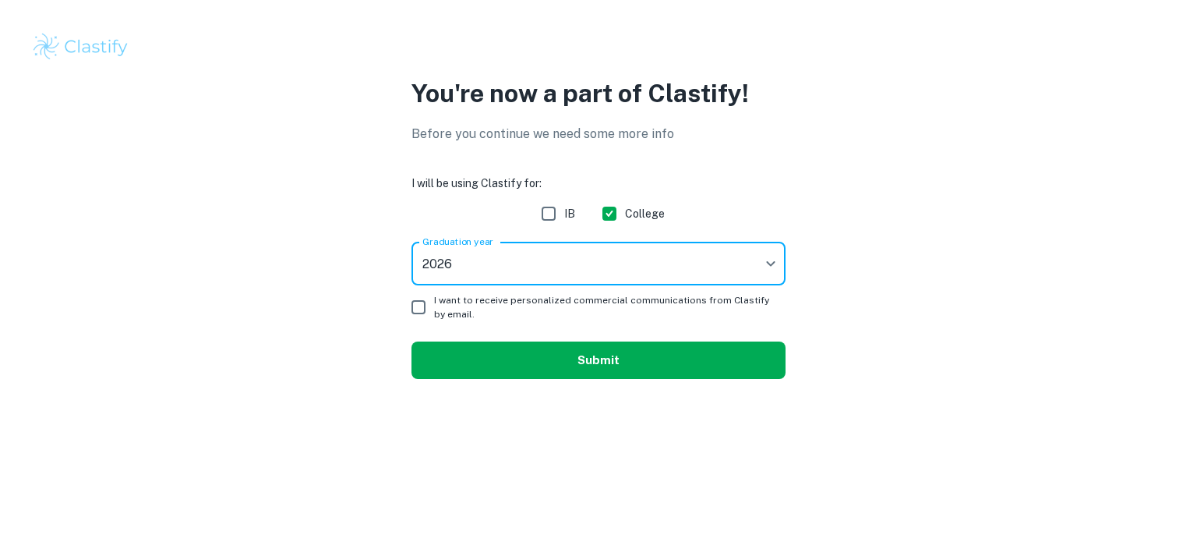
click at [503, 358] on button "Submit" at bounding box center [598, 359] width 374 height 37
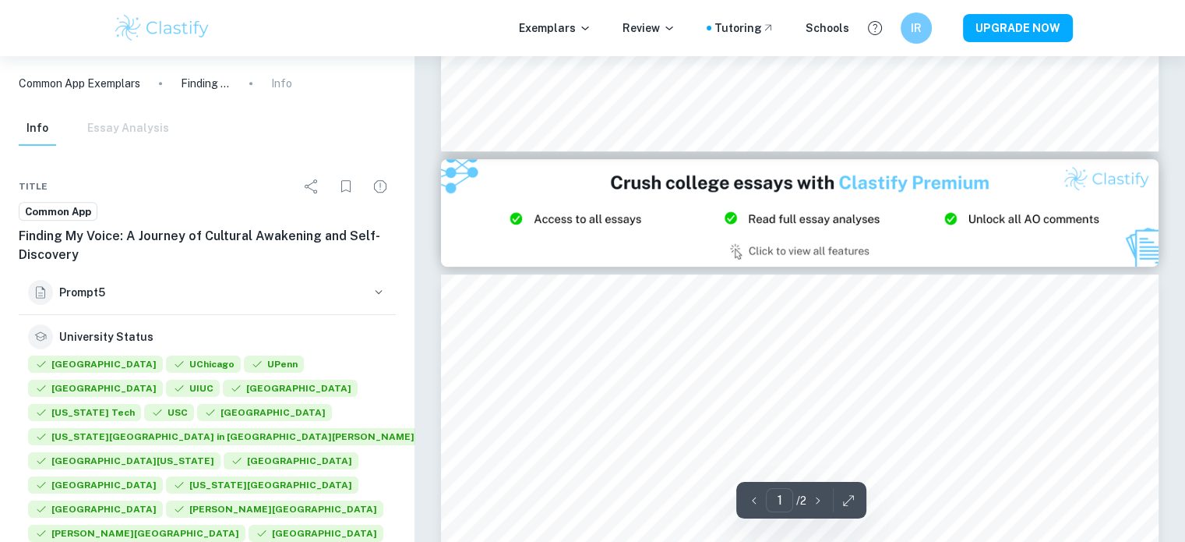
type input "2"
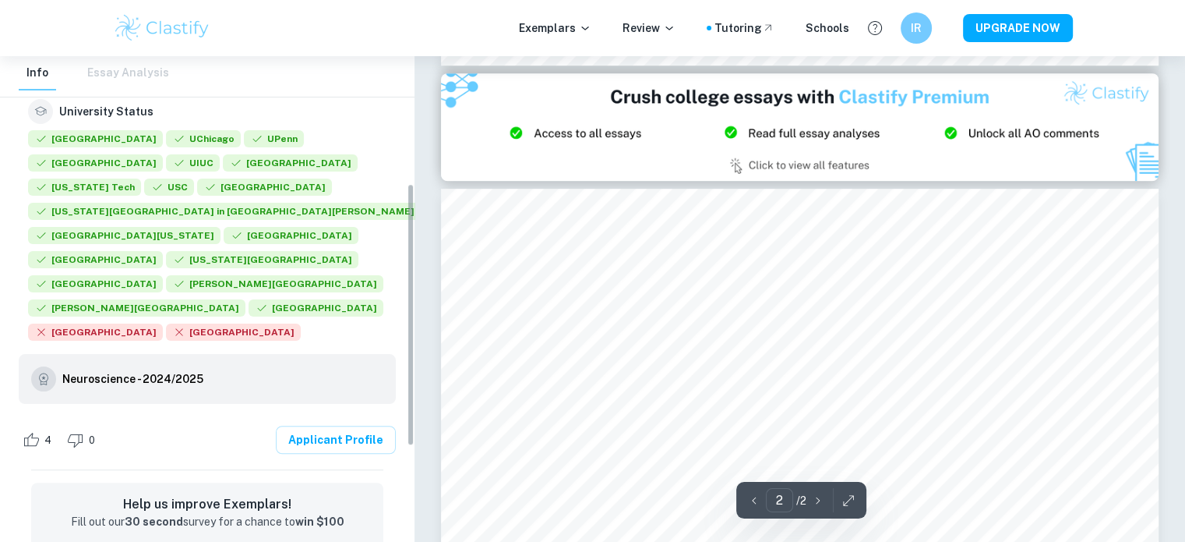
scroll to position [234, 0]
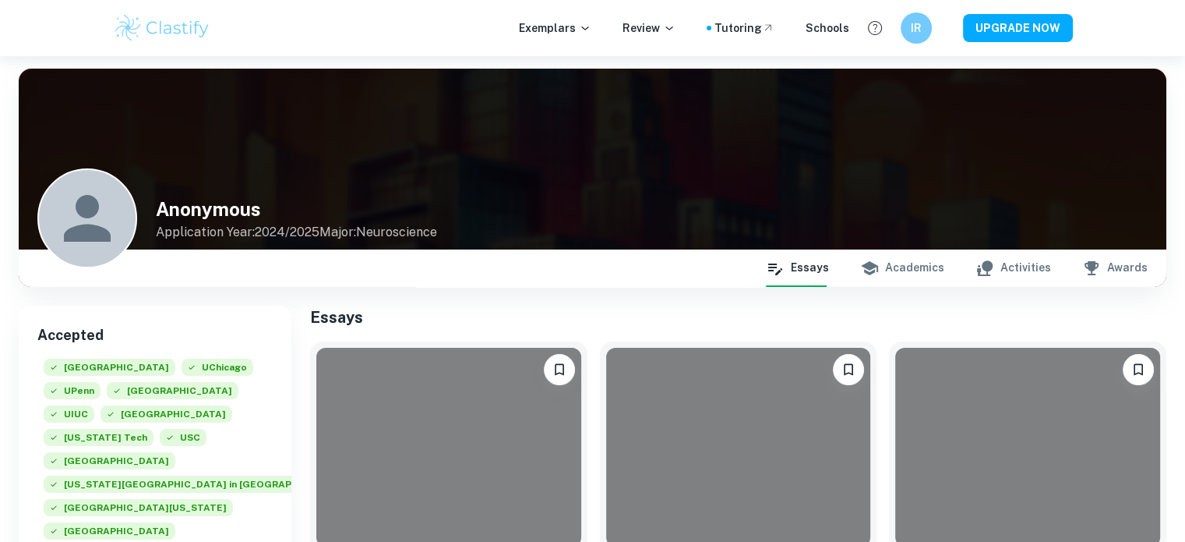
click at [879, 274] on icon "button" at bounding box center [869, 268] width 19 height 19
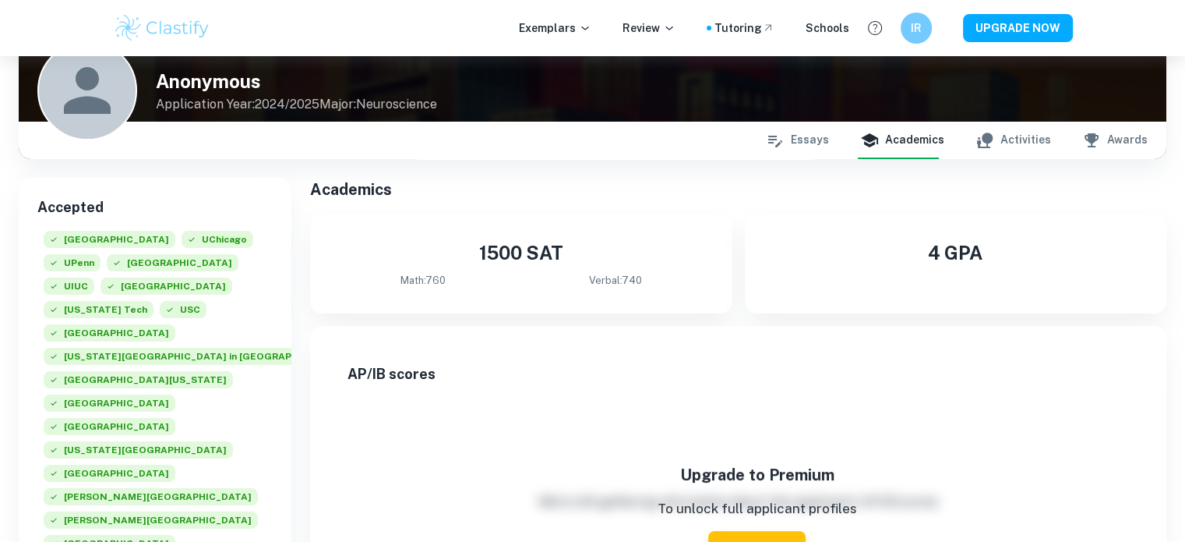
scroll to position [156, 0]
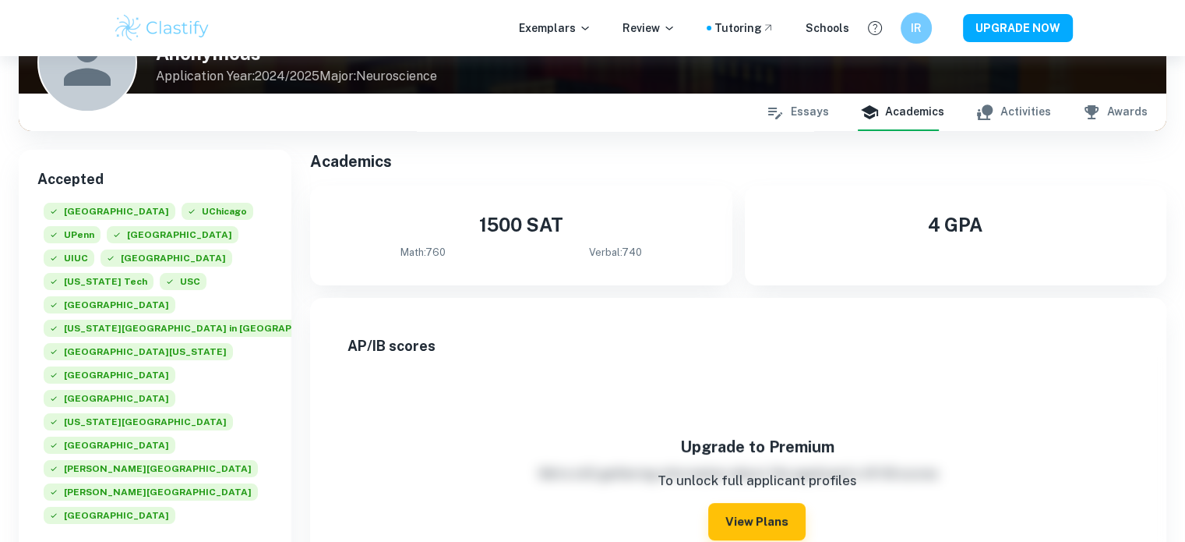
click at [1013, 118] on button "Activities" at bounding box center [1014, 112] width 76 height 37
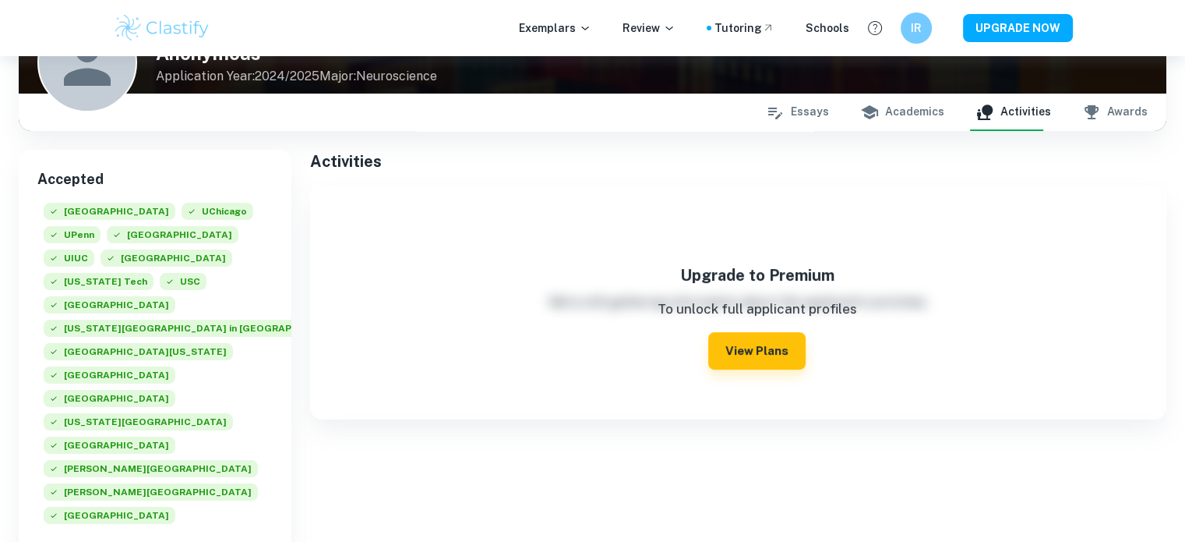
click at [1113, 124] on button "Awards" at bounding box center [1114, 112] width 65 height 37
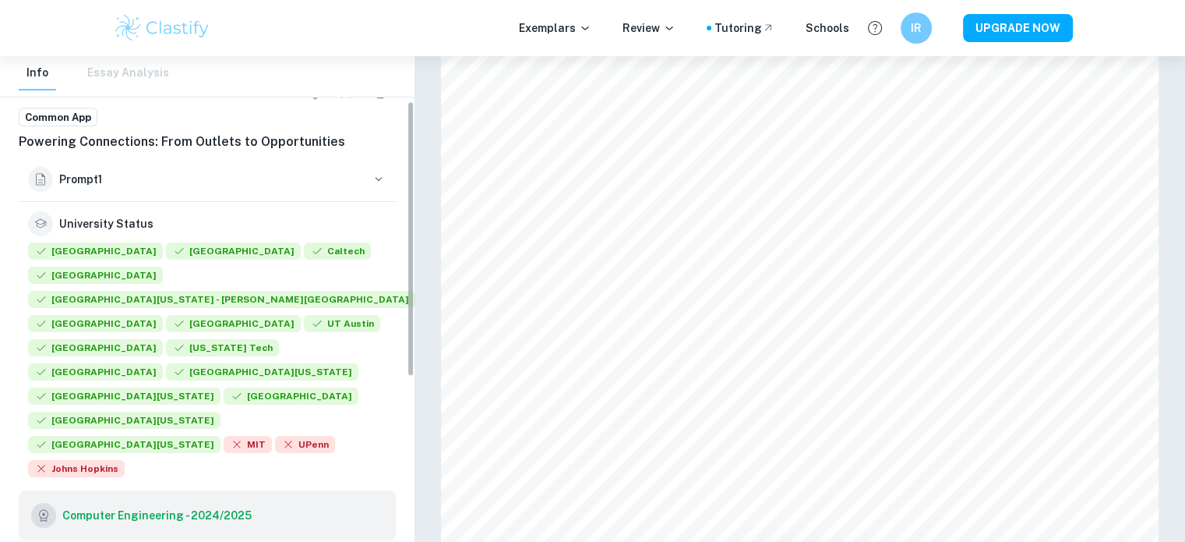
scroll to position [78, 0]
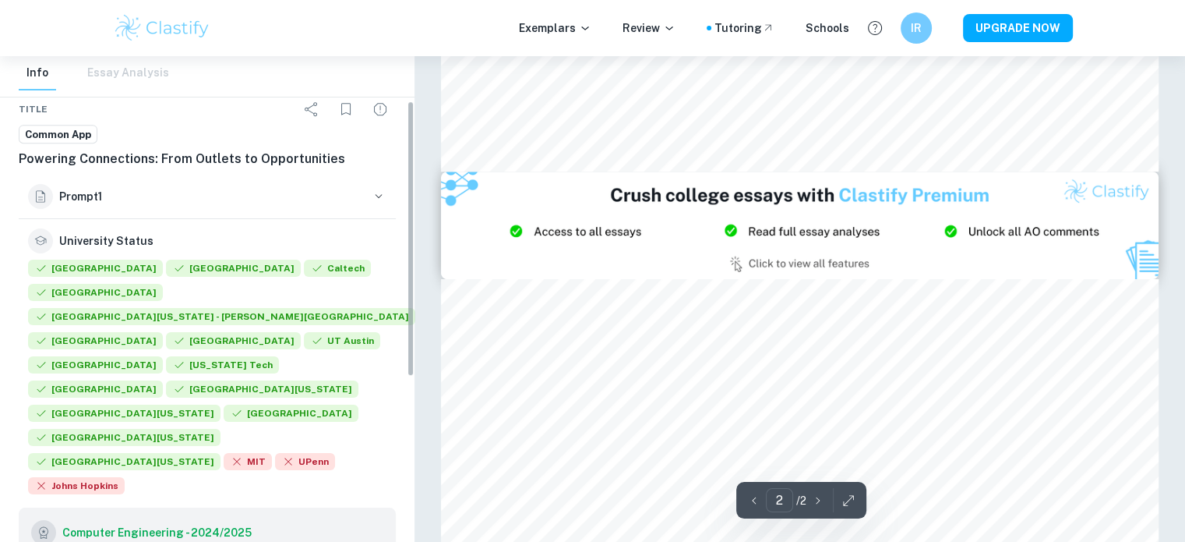
type input "1"
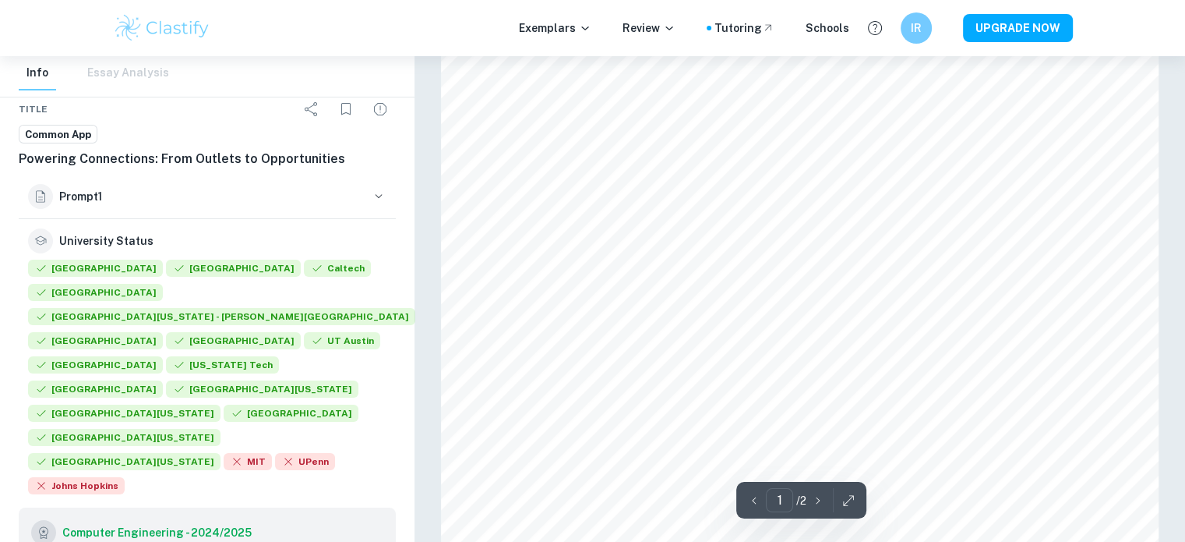
scroll to position [0, 0]
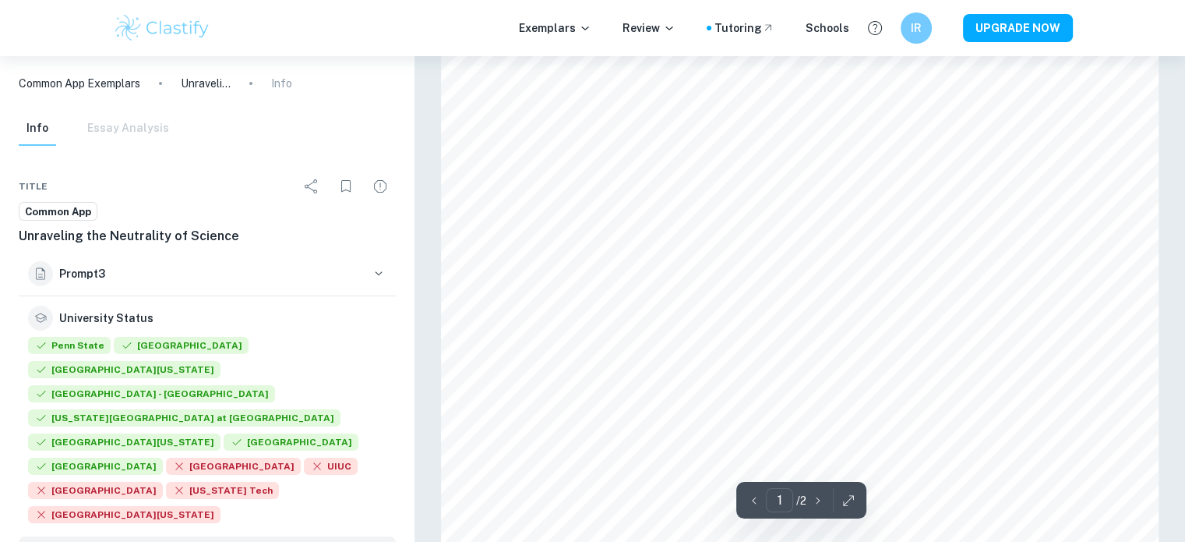
type input "2"
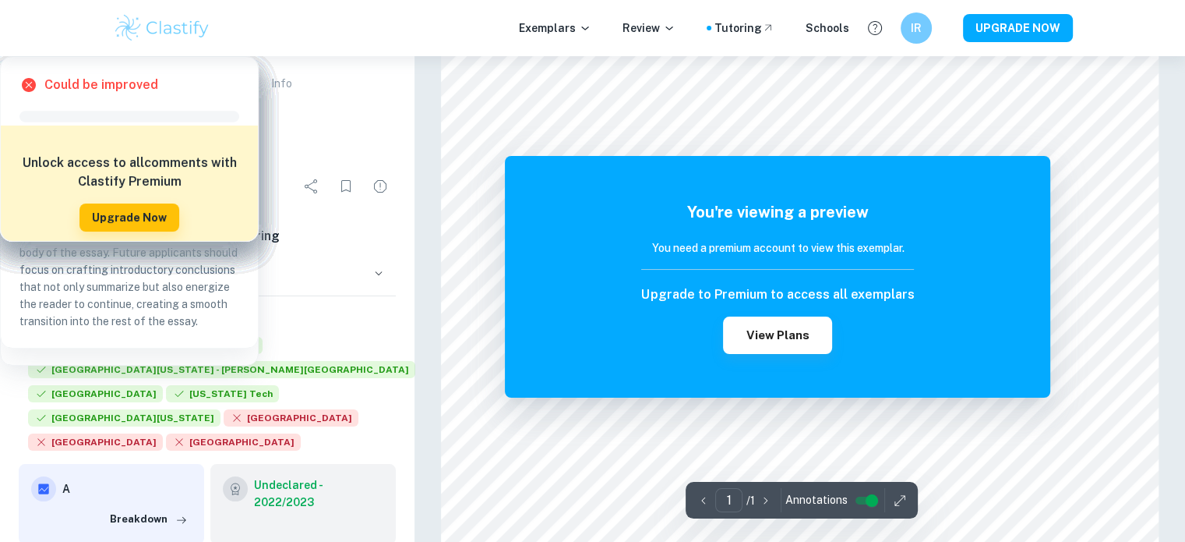
scroll to position [78, 0]
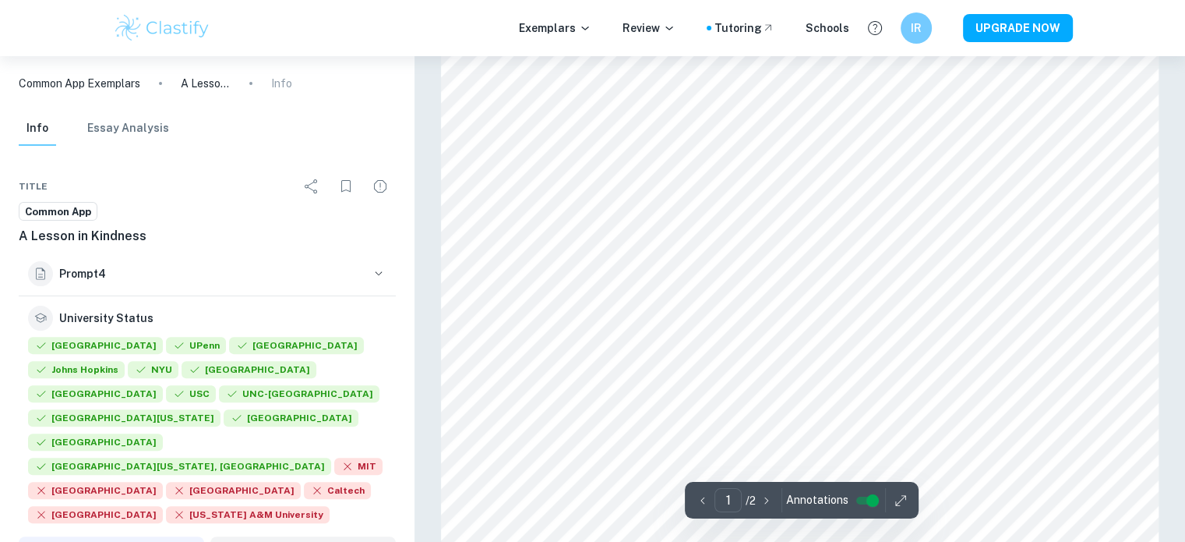
scroll to position [390, 0]
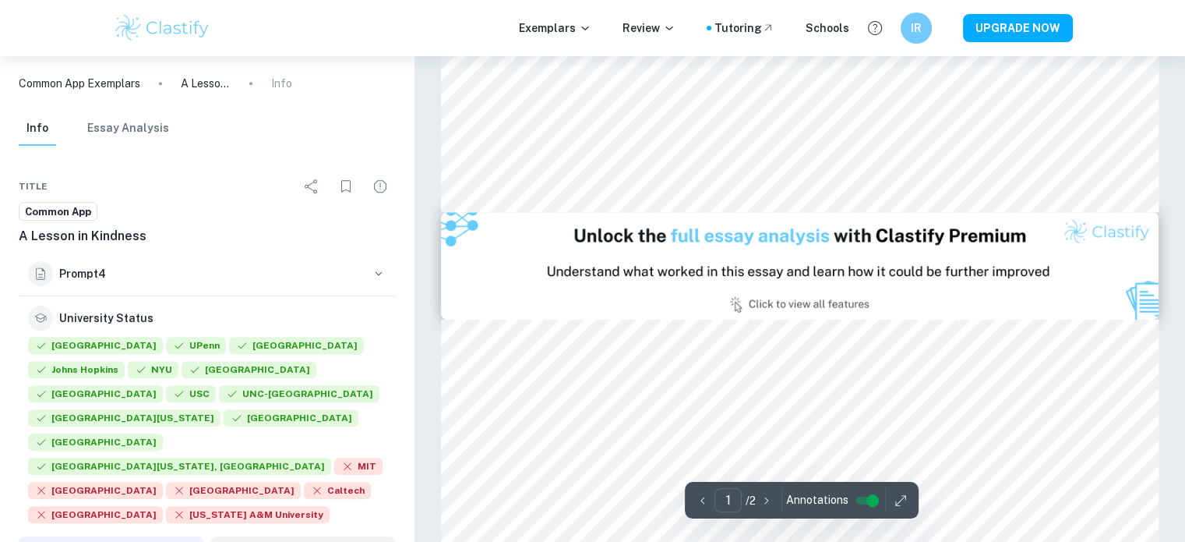
type input "2"
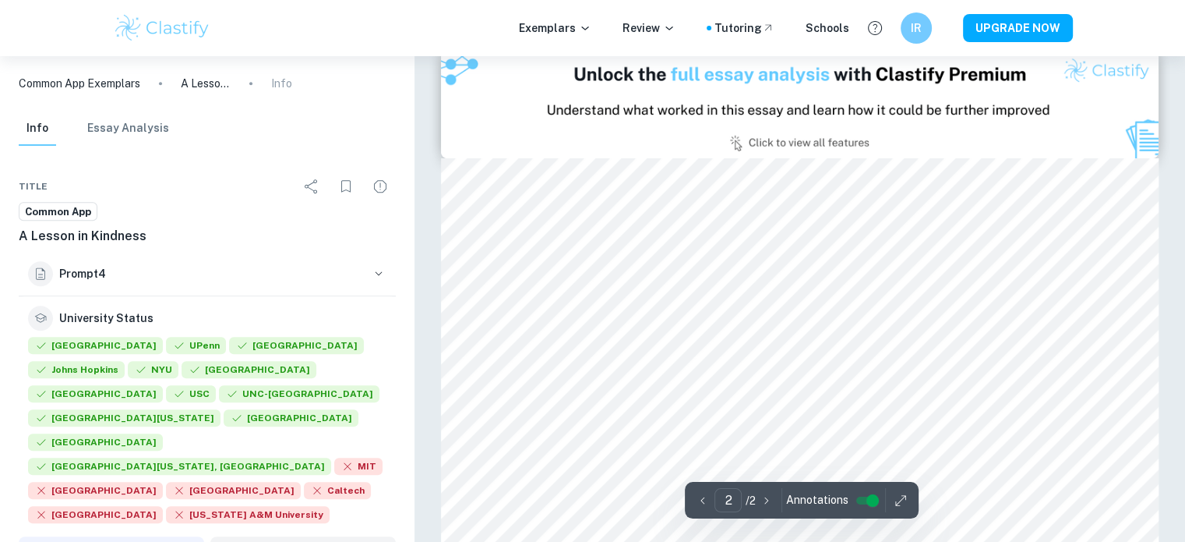
scroll to position [935, 0]
